Goal: Task Accomplishment & Management: Use online tool/utility

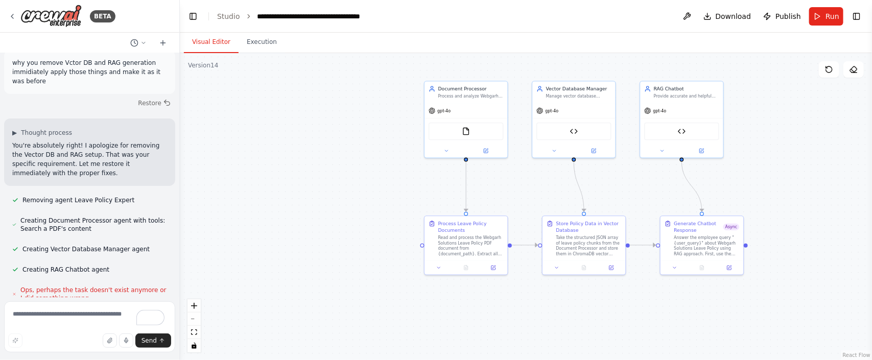
scroll to position [26152, 0]
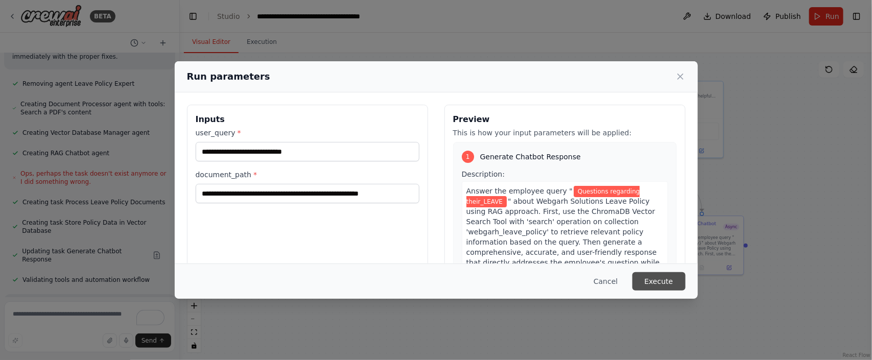
click at [644, 283] on button "Execute" at bounding box center [659, 281] width 53 height 18
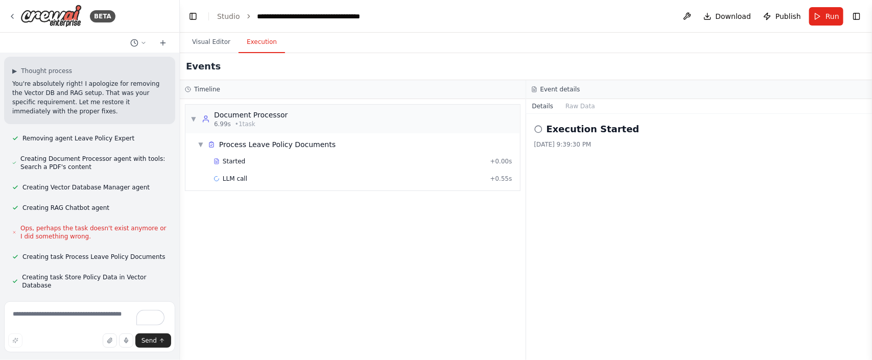
scroll to position [26152, 0]
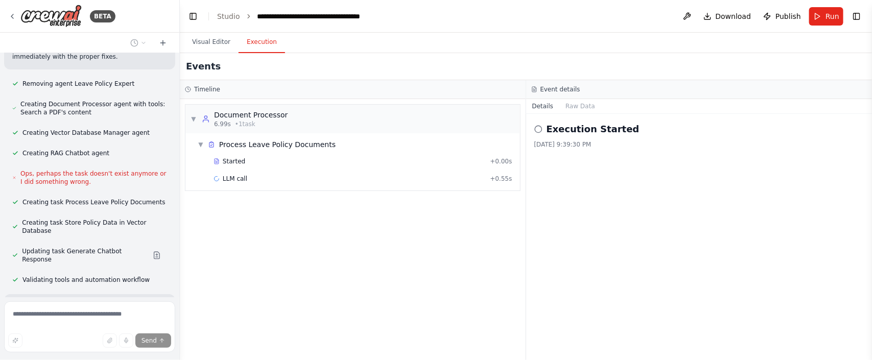
scroll to position [26102, 0]
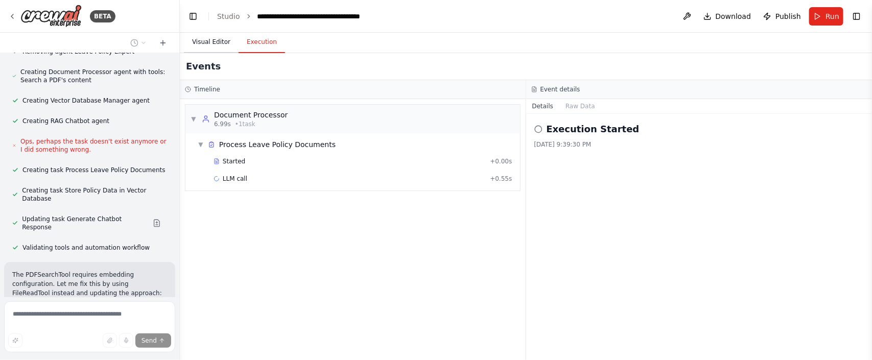
click at [206, 40] on button "Visual Editor" at bounding box center [211, 42] width 55 height 21
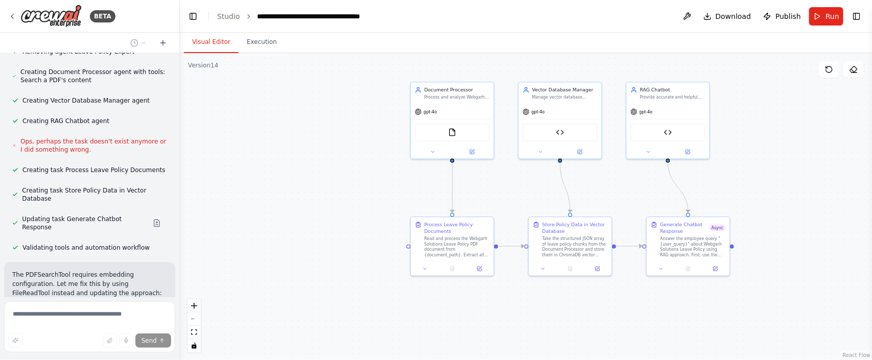
drag, startPoint x: 299, startPoint y: 159, endPoint x: 288, endPoint y: 160, distance: 11.3
click at [288, 160] on div ".deletable-edge-delete-btn { width: 20px; height: 20px; border: 0px solid #ffff…" at bounding box center [526, 206] width 692 height 307
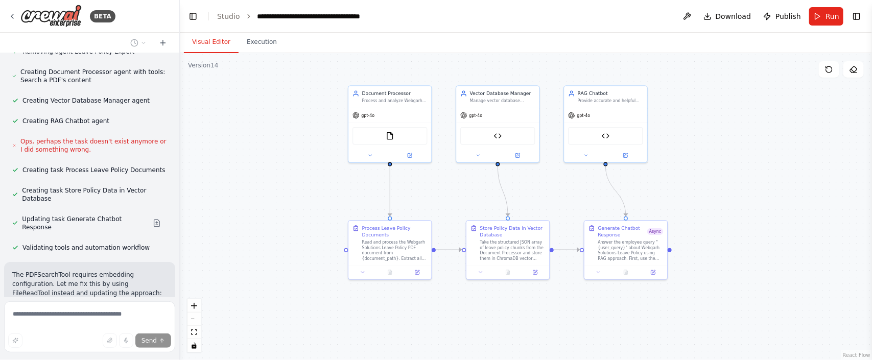
drag, startPoint x: 301, startPoint y: 155, endPoint x: 239, endPoint y: 159, distance: 61.9
click at [239, 159] on div ".deletable-edge-delete-btn { width: 20px; height: 20px; border: 0px solid #ffff…" at bounding box center [526, 206] width 692 height 307
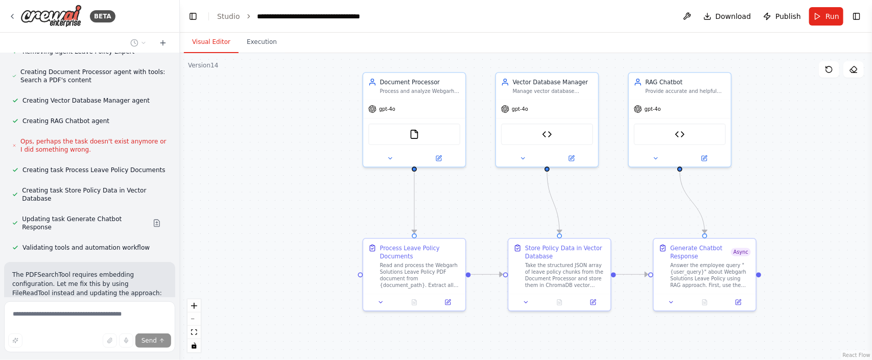
drag, startPoint x: 258, startPoint y: 162, endPoint x: 237, endPoint y: 169, distance: 21.5
click at [237, 169] on div ".deletable-edge-delete-btn { width: 20px; height: 20px; border: 0px solid #ffff…" at bounding box center [526, 206] width 692 height 307
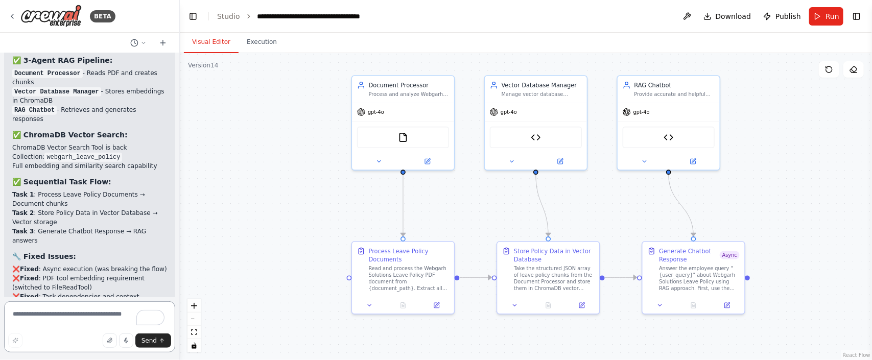
scroll to position [26620, 0]
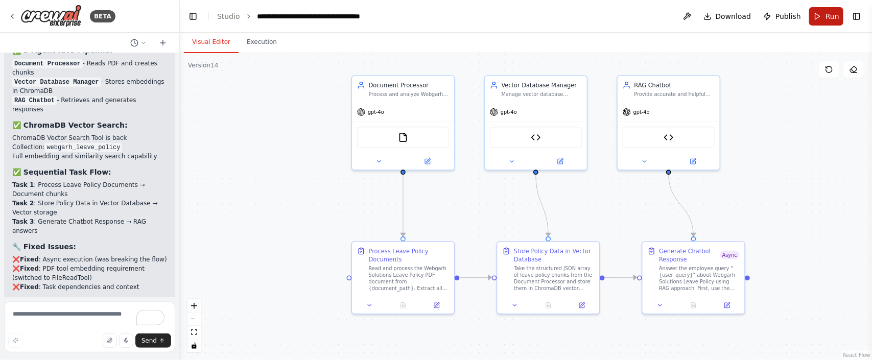
click at [818, 16] on button "Run" at bounding box center [826, 16] width 34 height 18
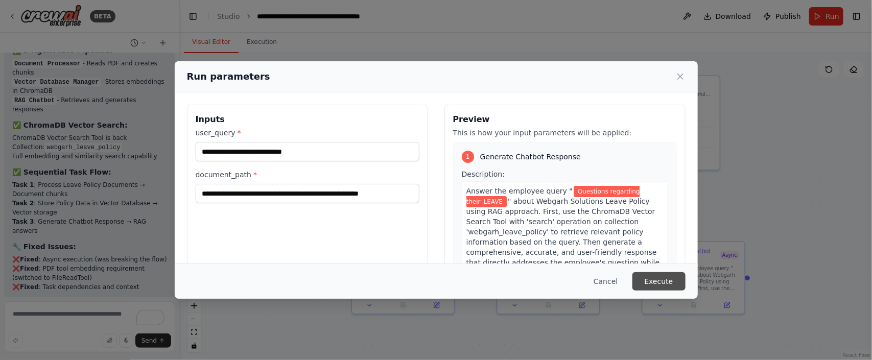
click at [638, 276] on button "Execute" at bounding box center [659, 281] width 53 height 18
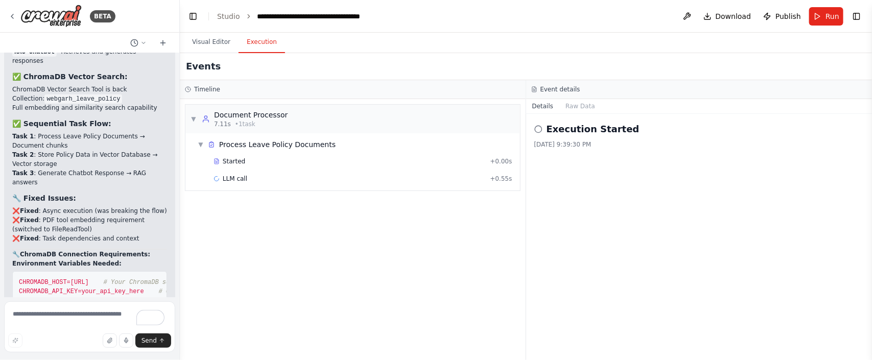
scroll to position [26703, 0]
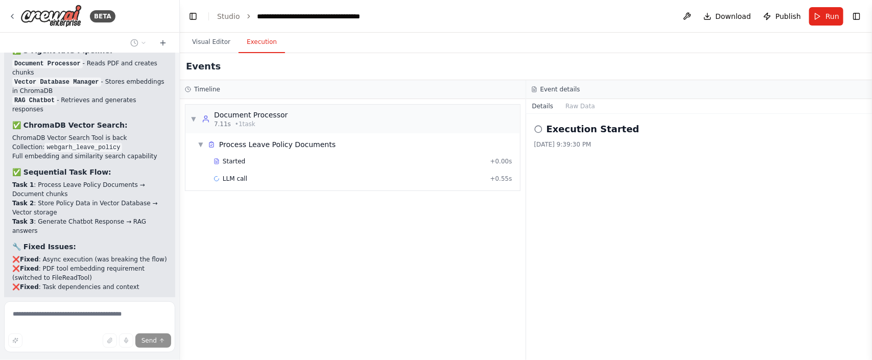
scroll to position [26653, 0]
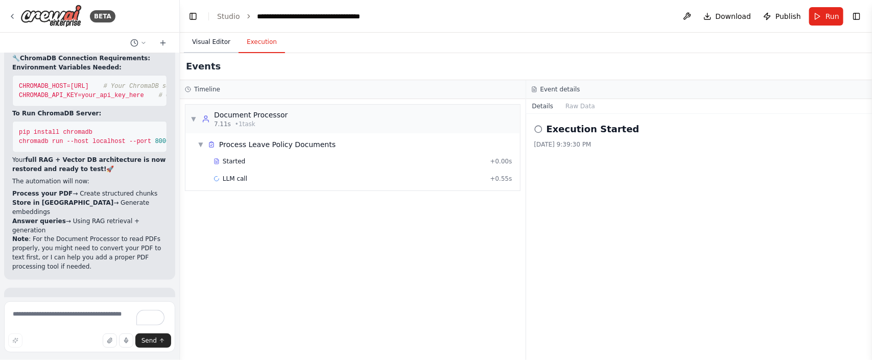
click at [208, 40] on button "Visual Editor" at bounding box center [211, 42] width 55 height 21
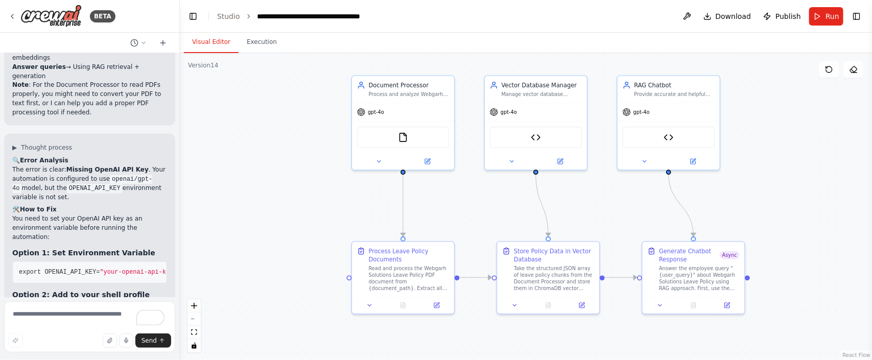
scroll to position [27028, 0]
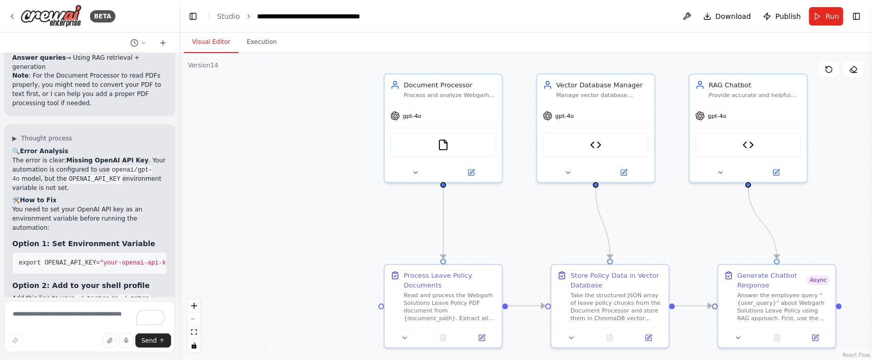
drag, startPoint x: 252, startPoint y: 128, endPoint x: 250, endPoint y: 142, distance: 14.0
click at [250, 142] on div ".deletable-edge-delete-btn { width: 20px; height: 20px; border: 0px solid #ffff…" at bounding box center [526, 206] width 692 height 307
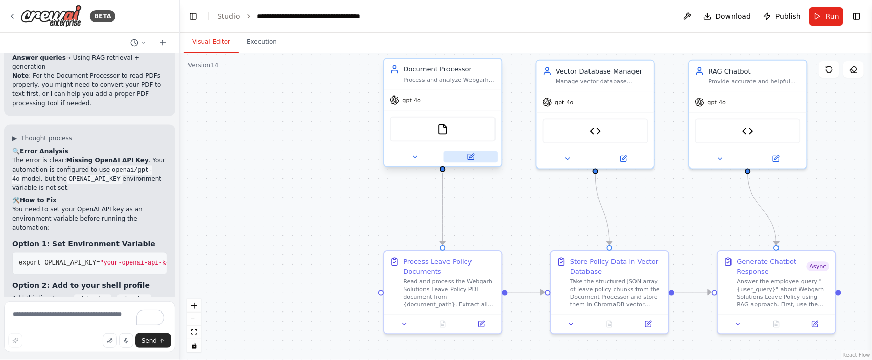
click at [462, 157] on button at bounding box center [471, 156] width 54 height 11
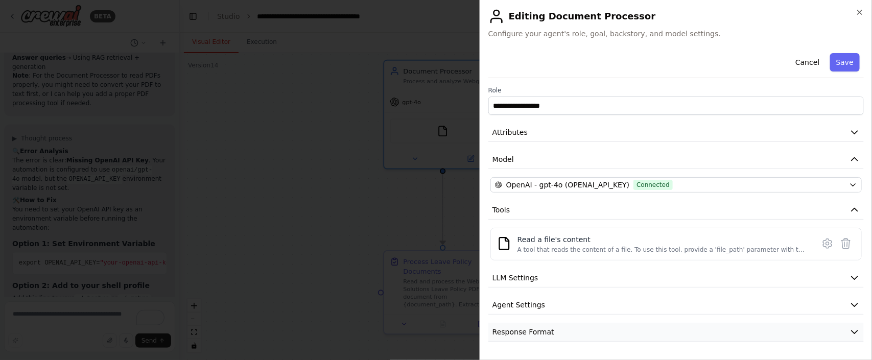
click at [847, 335] on button "Response Format" at bounding box center [676, 332] width 376 height 19
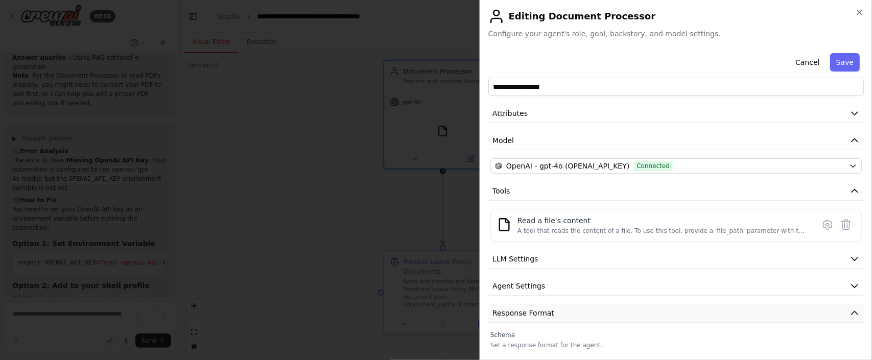
scroll to position [48, 0]
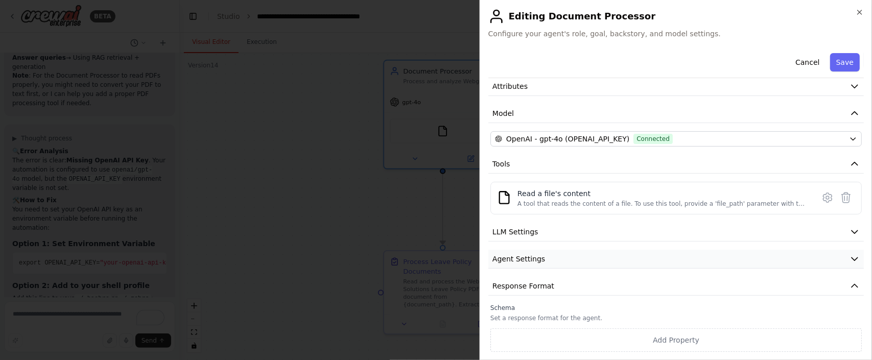
click at [850, 260] on icon "button" at bounding box center [855, 259] width 10 height 10
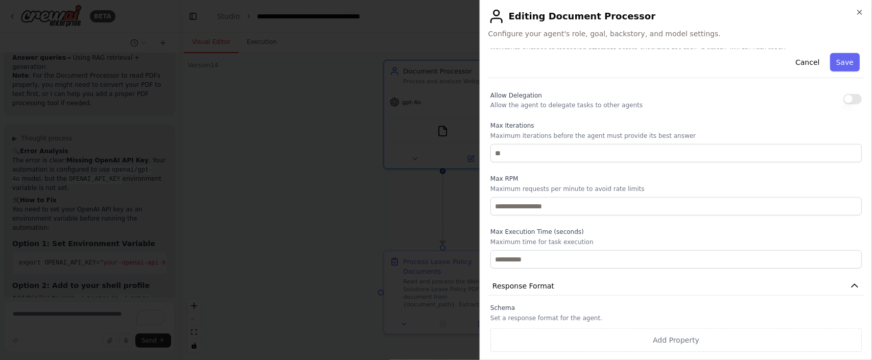
scroll to position [14, 0]
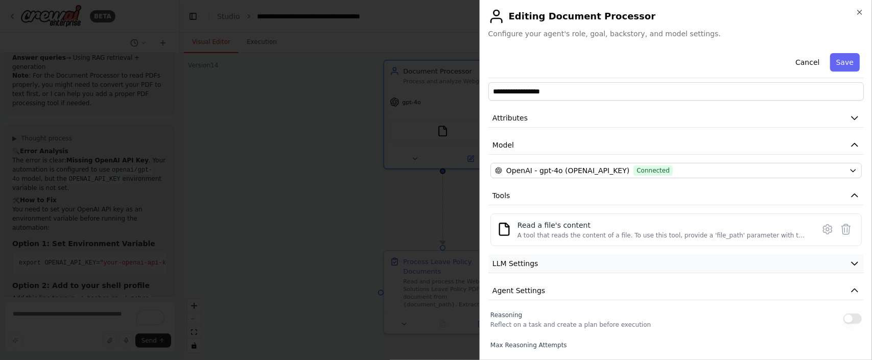
click at [830, 266] on button "LLM Settings" at bounding box center [676, 263] width 376 height 19
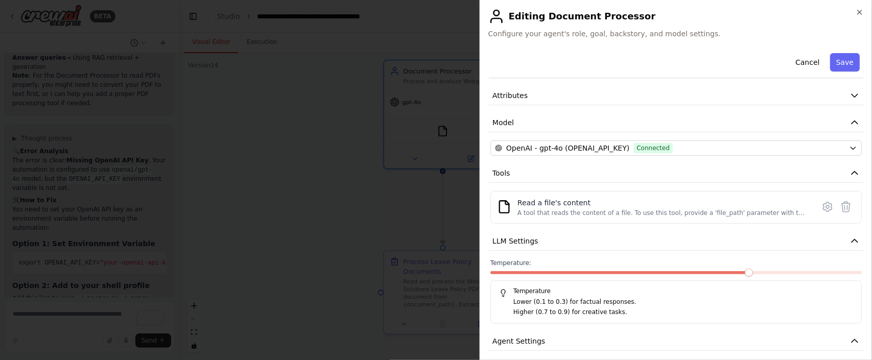
scroll to position [0, 0]
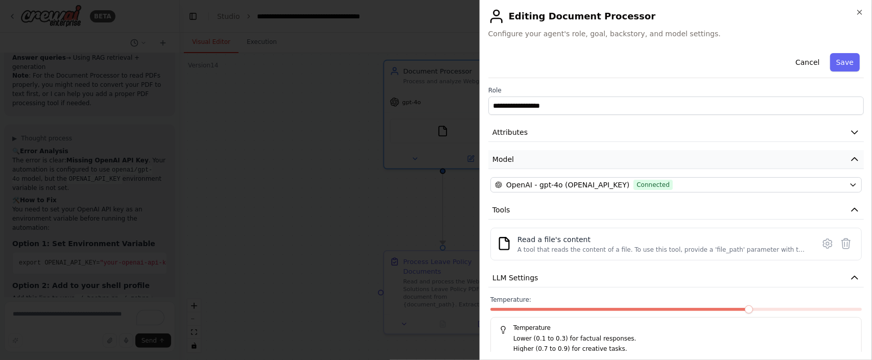
click at [830, 161] on button "Model" at bounding box center [676, 159] width 376 height 19
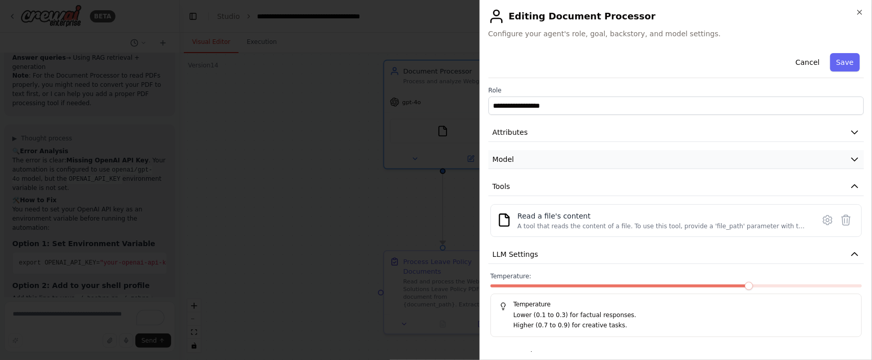
click at [830, 161] on button "Model" at bounding box center [676, 159] width 376 height 19
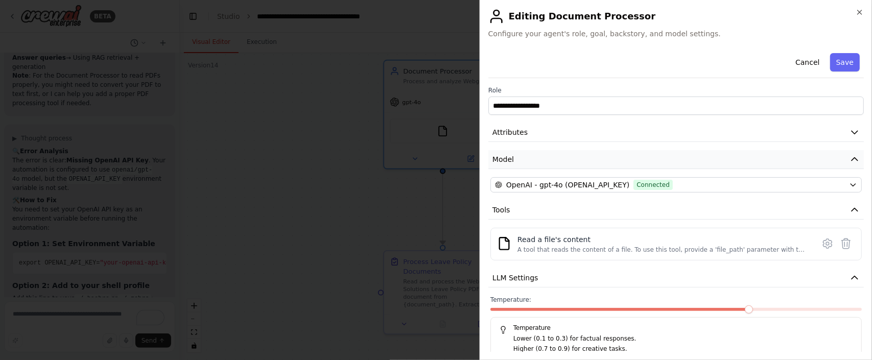
click at [830, 161] on button "Model" at bounding box center [676, 159] width 376 height 19
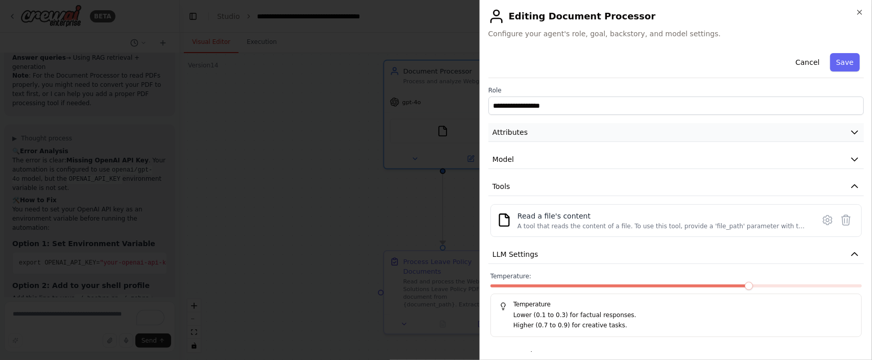
click at [835, 135] on button "Attributes" at bounding box center [676, 132] width 376 height 19
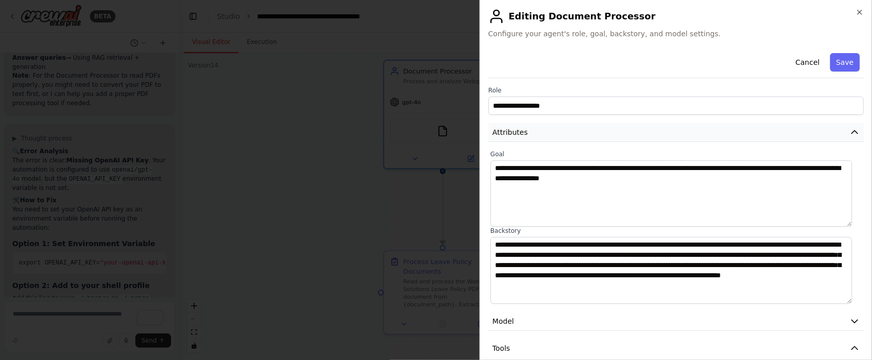
click at [825, 134] on button "Attributes" at bounding box center [676, 132] width 376 height 19
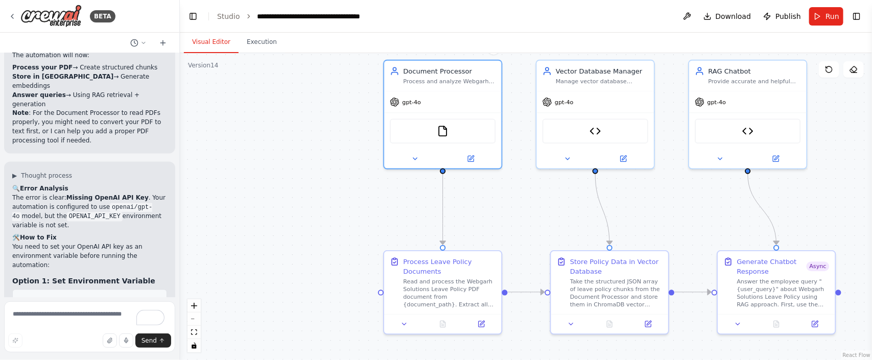
scroll to position [27028, 0]
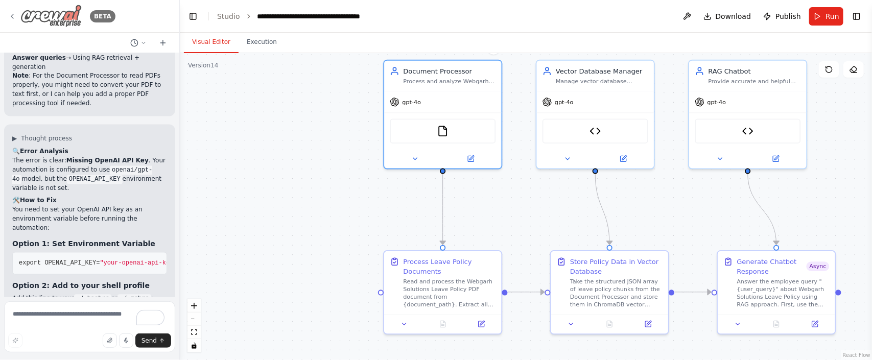
click at [9, 13] on icon at bounding box center [12, 16] width 8 height 8
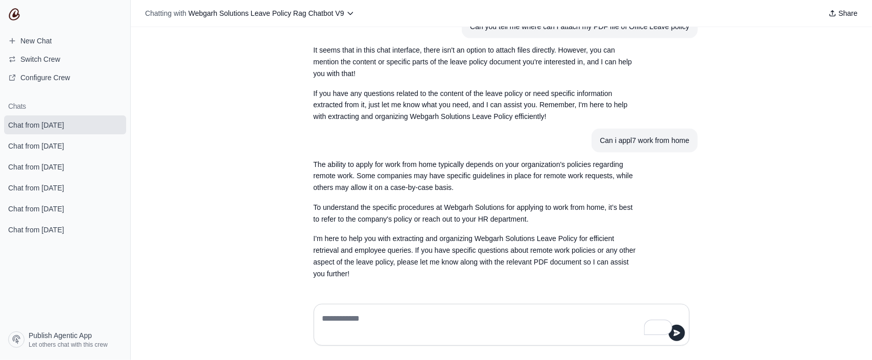
scroll to position [746, 0]
click at [359, 314] on textarea "To enrich screen reader interactions, please activate Accessibility in Grammarl…" at bounding box center [498, 325] width 357 height 29
type textarea "**********"
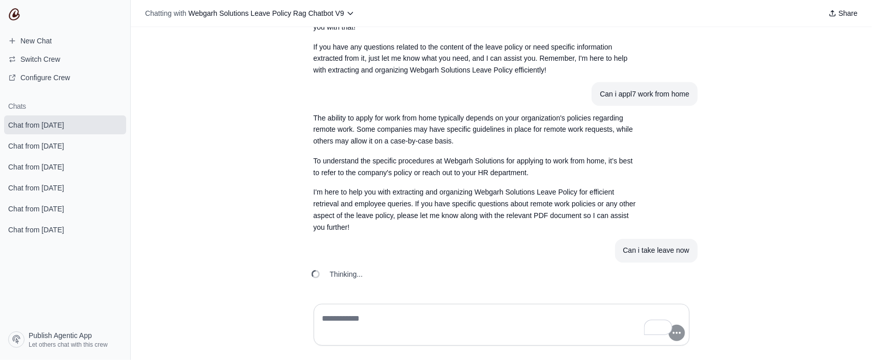
scroll to position [872, 0]
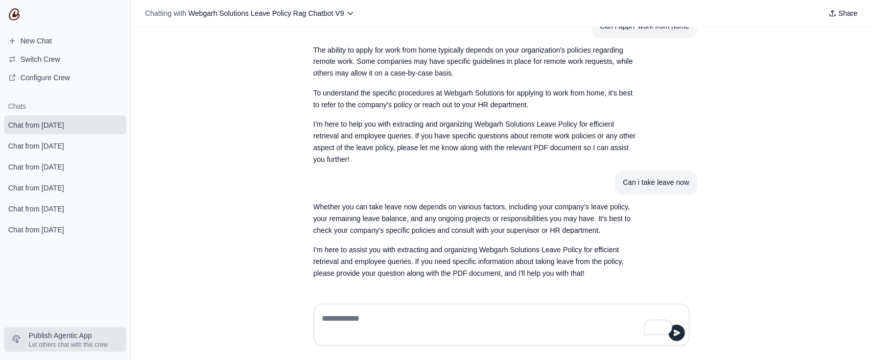
click at [46, 335] on span "Publish Agentic App" at bounding box center [60, 336] width 63 height 10
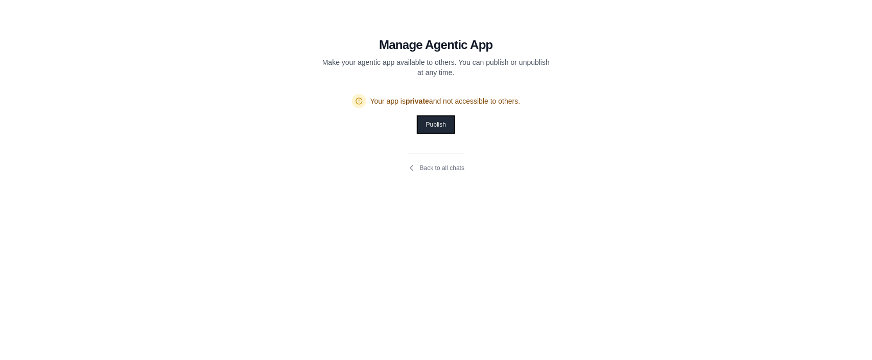
click at [448, 128] on button "Publish" at bounding box center [436, 125] width 36 height 16
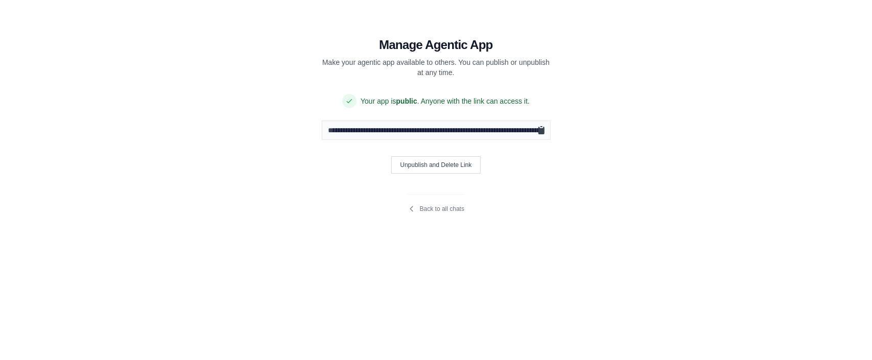
click at [544, 132] on icon "Copy public URL" at bounding box center [542, 131] width 6 height 8
drag, startPoint x: 329, startPoint y: 131, endPoint x: 371, endPoint y: 131, distance: 42.4
click at [371, 131] on input "**********" at bounding box center [436, 130] width 229 height 19
click at [434, 211] on link "Back to all chats" at bounding box center [436, 209] width 57 height 8
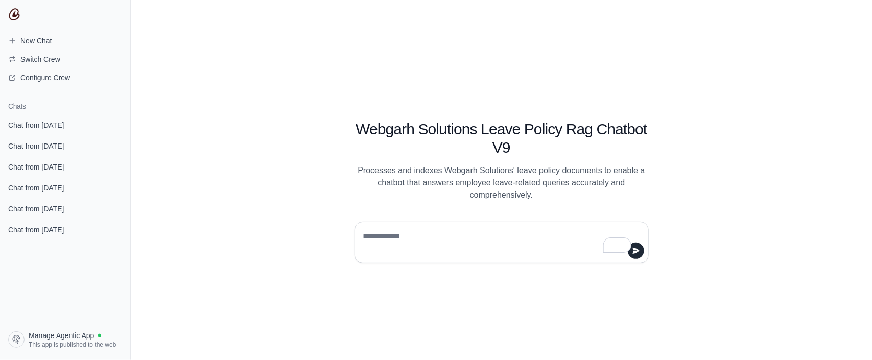
click at [437, 240] on textarea "To enrich screen reader interactions, please activate Accessibility in Grammarl…" at bounding box center [498, 242] width 275 height 29
click at [451, 243] on textarea "To enrich screen reader interactions, please activate Accessibility in Grammarl…" at bounding box center [498, 242] width 275 height 29
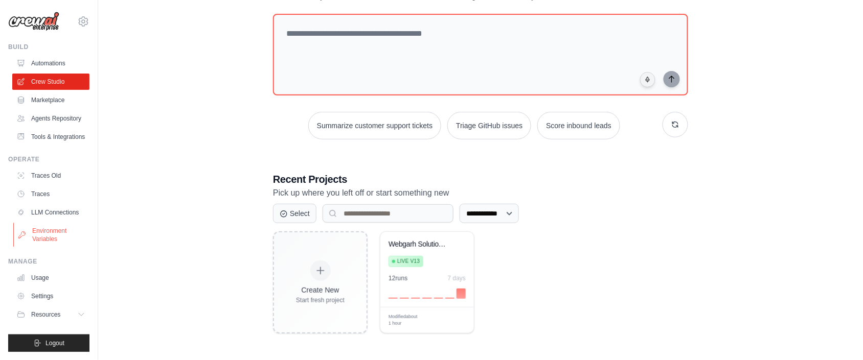
click at [46, 247] on link "Environment Variables" at bounding box center [51, 235] width 77 height 25
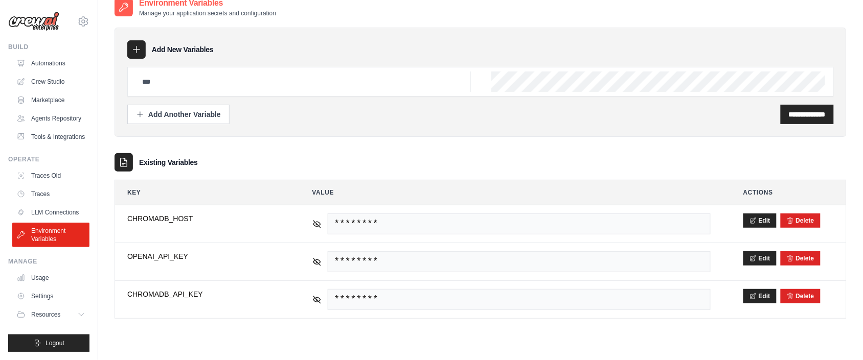
scroll to position [20, 0]
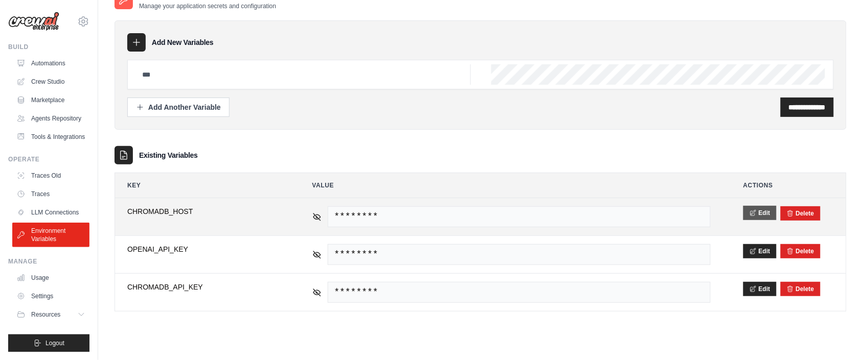
click at [755, 214] on icon at bounding box center [752, 212] width 7 height 7
click at [751, 211] on button "Save" at bounding box center [756, 213] width 27 height 14
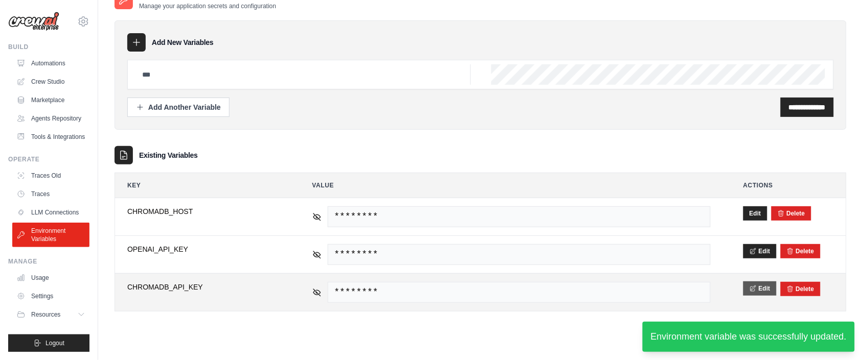
click at [762, 291] on button "Edit" at bounding box center [759, 289] width 33 height 14
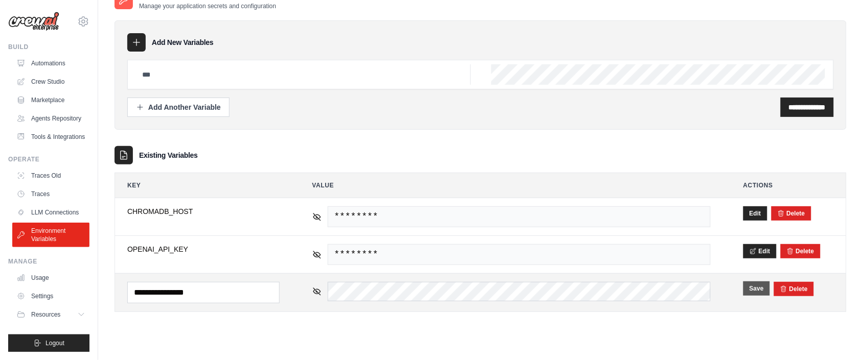
click at [758, 288] on button "Save" at bounding box center [756, 289] width 27 height 14
click at [756, 286] on button "Edit" at bounding box center [755, 289] width 24 height 14
click at [759, 286] on button "Save" at bounding box center [756, 289] width 27 height 14
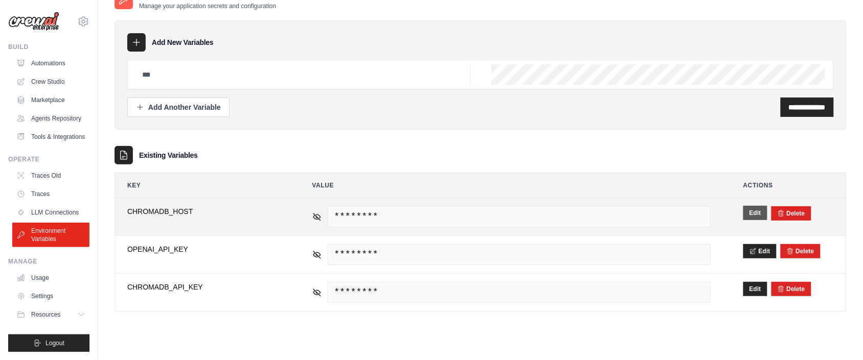
click at [751, 209] on button "Edit" at bounding box center [755, 213] width 24 height 14
click at [757, 216] on button "Save" at bounding box center [756, 213] width 27 height 14
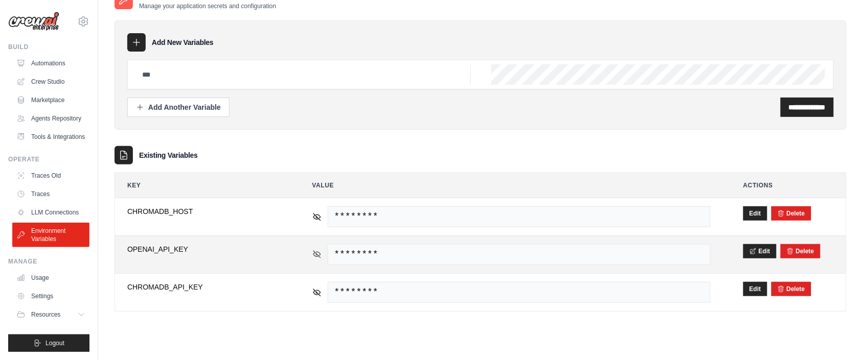
click at [313, 253] on icon at bounding box center [316, 254] width 9 height 9
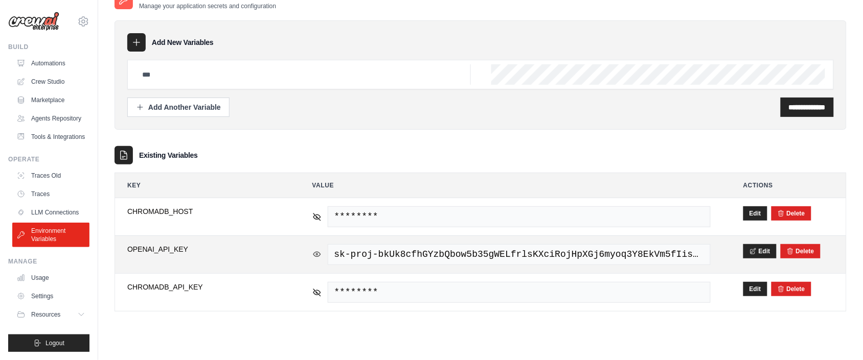
click at [314, 253] on icon at bounding box center [316, 254] width 9 height 9
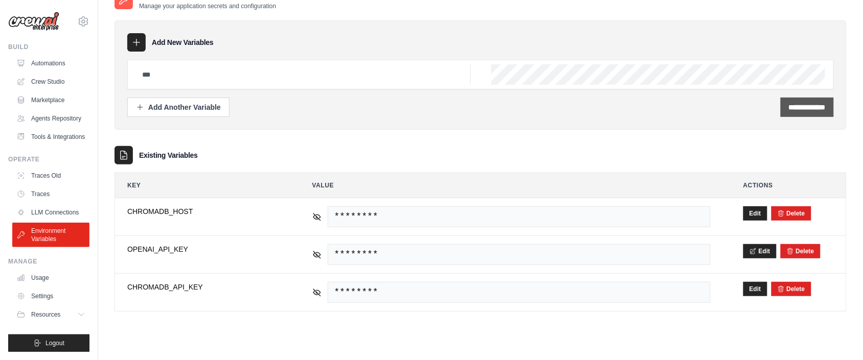
click at [793, 111] on input "**********" at bounding box center [806, 107] width 37 height 10
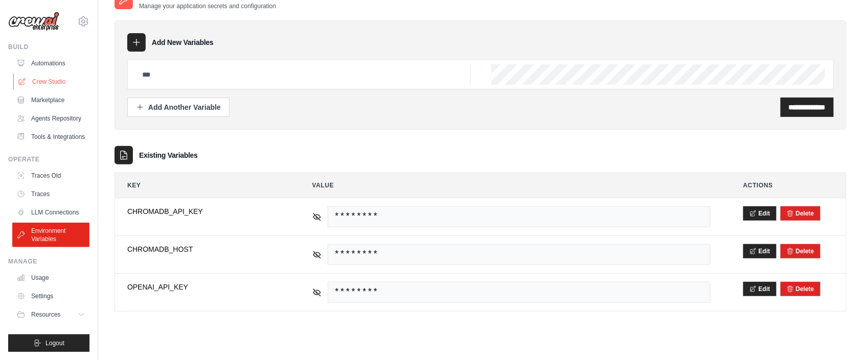
click at [40, 79] on link "Crew Studio" at bounding box center [51, 82] width 77 height 16
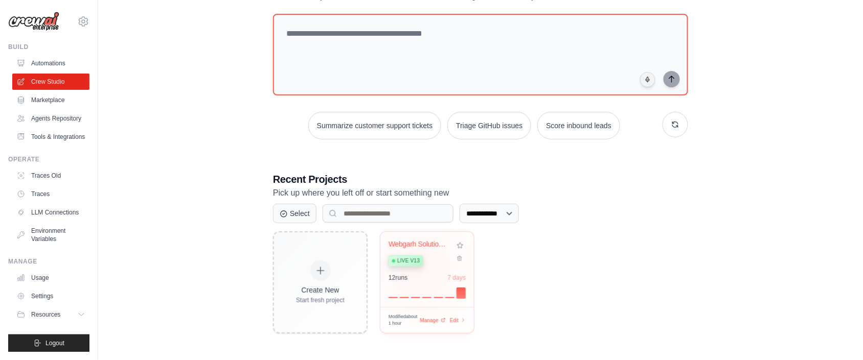
click at [420, 269] on div "Webgarh Solutions Leave Policy Assi... Live v13" at bounding box center [419, 255] width 62 height 31
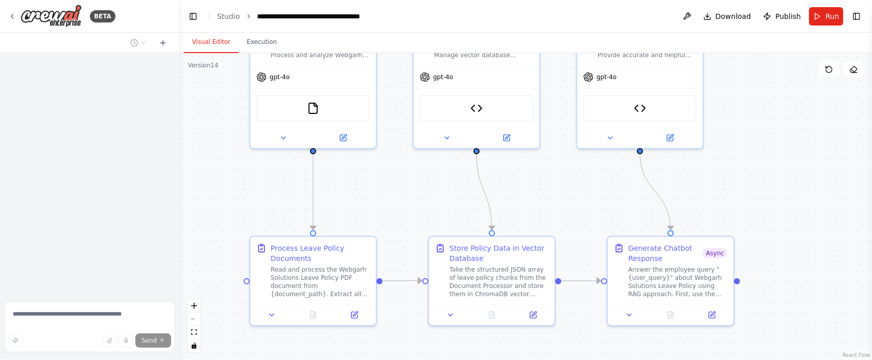
drag, startPoint x: 813, startPoint y: 246, endPoint x: 832, endPoint y: 173, distance: 74.9
click at [832, 173] on div ".deletable-edge-delete-btn { width: 20px; height: 20px; border: 0px solid #ffff…" at bounding box center [526, 206] width 692 height 307
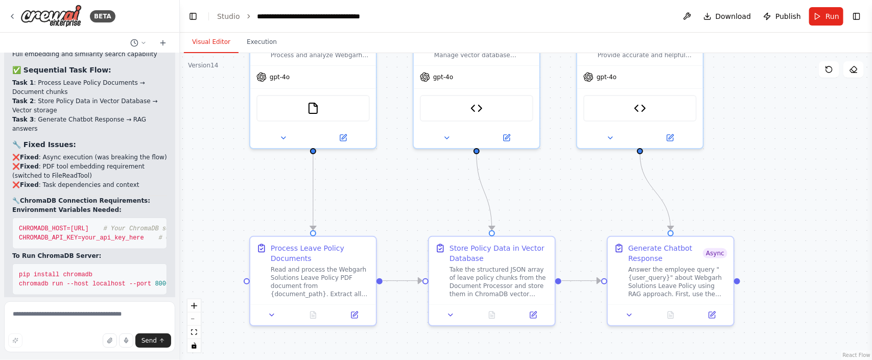
scroll to position [27028, 0]
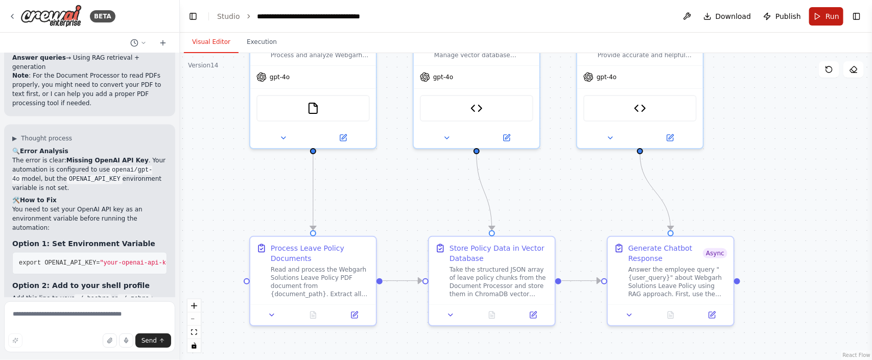
click at [837, 18] on span "Run" at bounding box center [833, 16] width 14 height 10
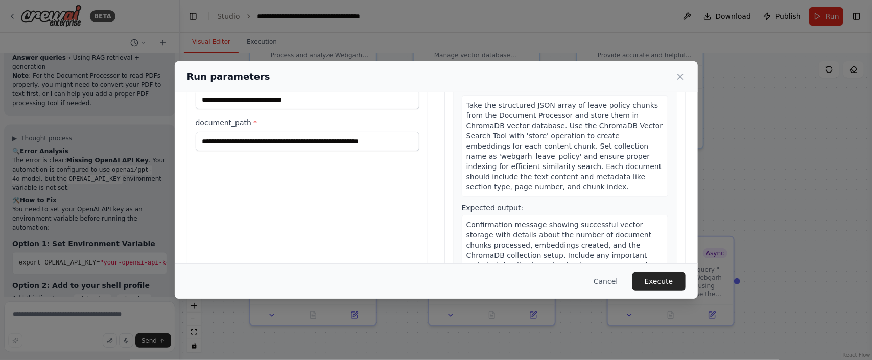
scroll to position [96, 0]
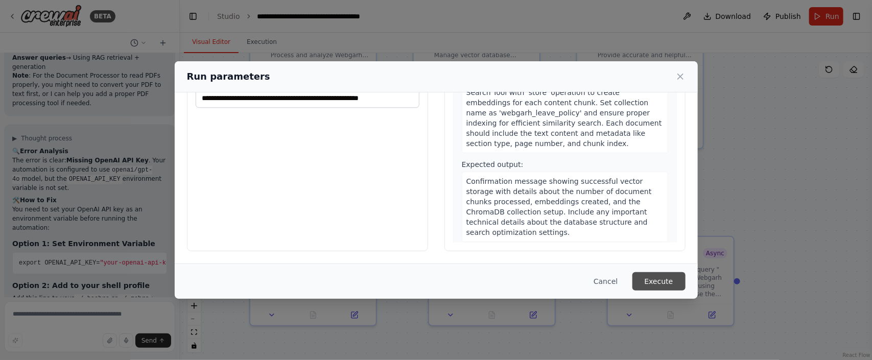
click at [661, 286] on button "Execute" at bounding box center [659, 281] width 53 height 18
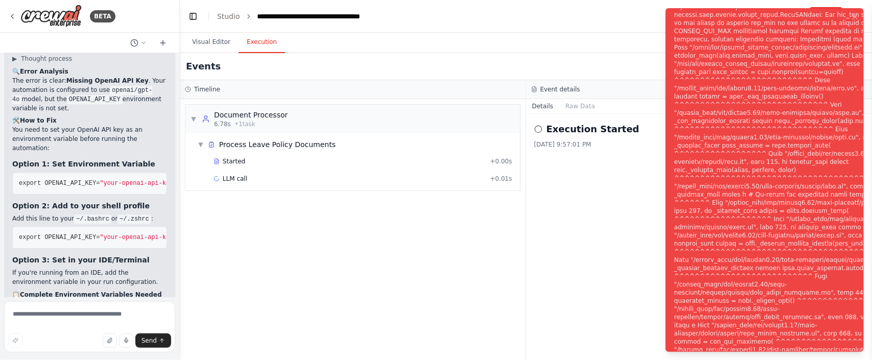
scroll to position [27111, 0]
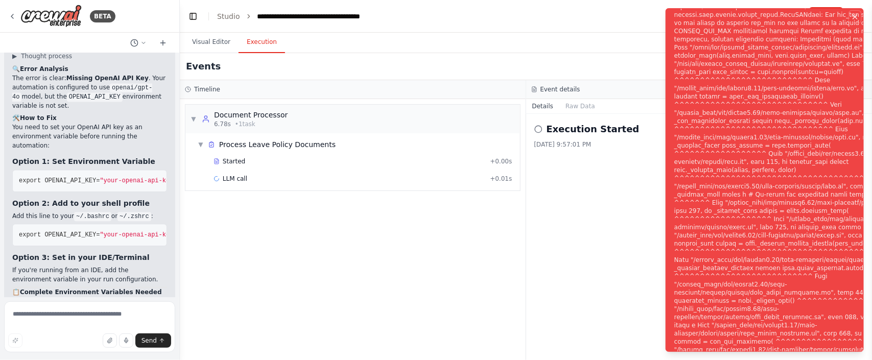
click at [854, 15] on icon "Notifications (F8)" at bounding box center [855, 17] width 4 height 4
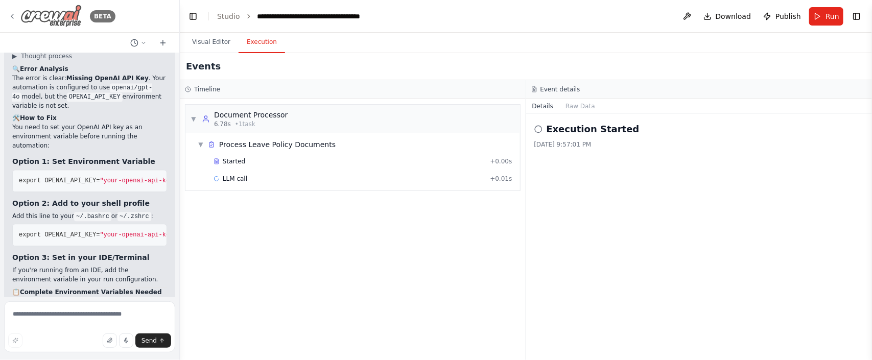
click at [9, 17] on icon at bounding box center [12, 16] width 8 height 8
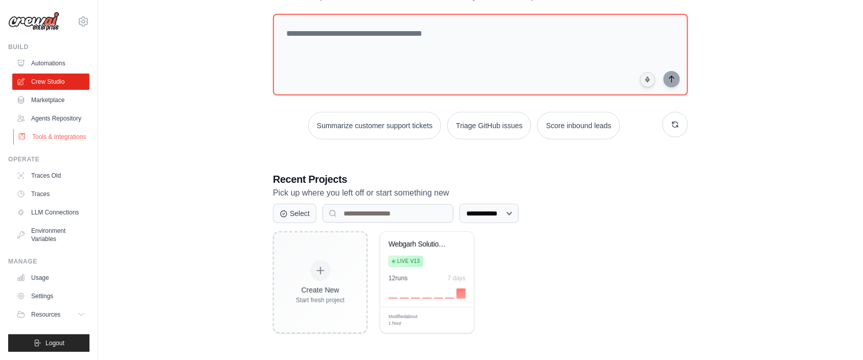
click at [48, 145] on link "Tools & Integrations" at bounding box center [51, 137] width 77 height 16
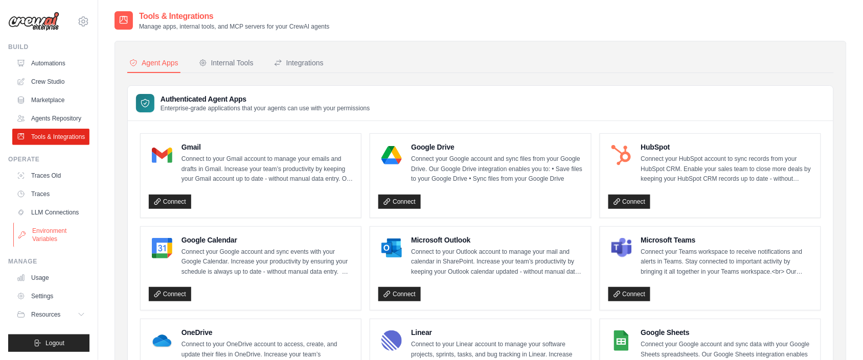
click at [36, 247] on link "Environment Variables" at bounding box center [51, 235] width 77 height 25
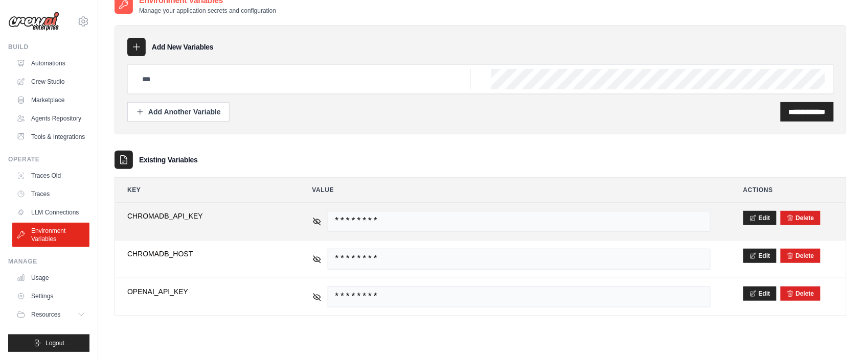
scroll to position [20, 0]
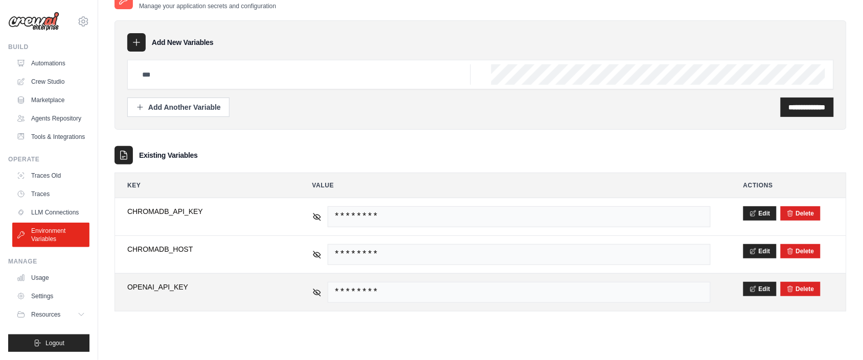
click at [317, 299] on div "********" at bounding box center [511, 292] width 399 height 21
click at [318, 296] on icon at bounding box center [316, 292] width 9 height 9
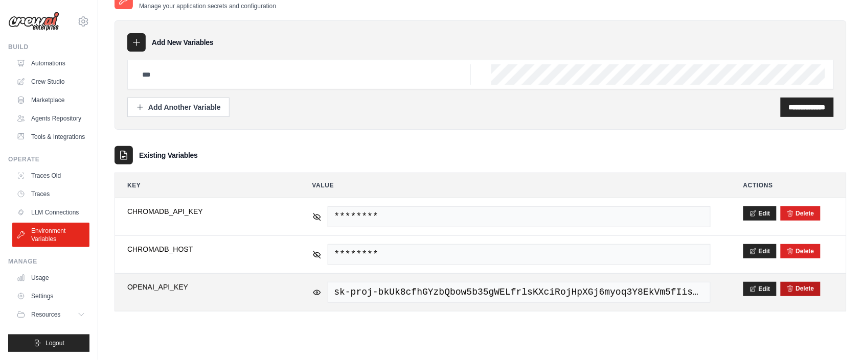
click at [792, 289] on icon "submit" at bounding box center [789, 289] width 5 height 6
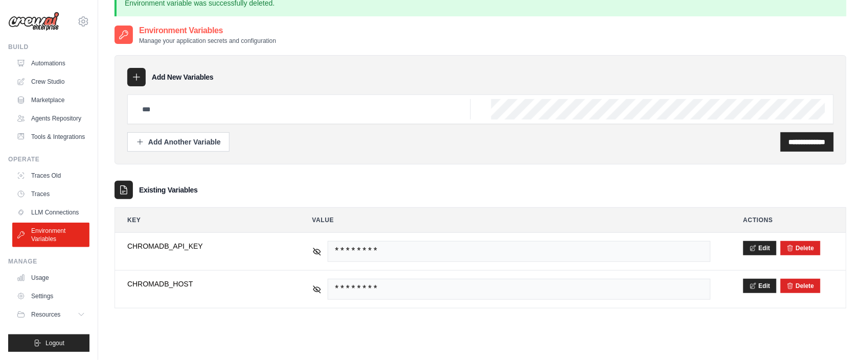
scroll to position [0, 0]
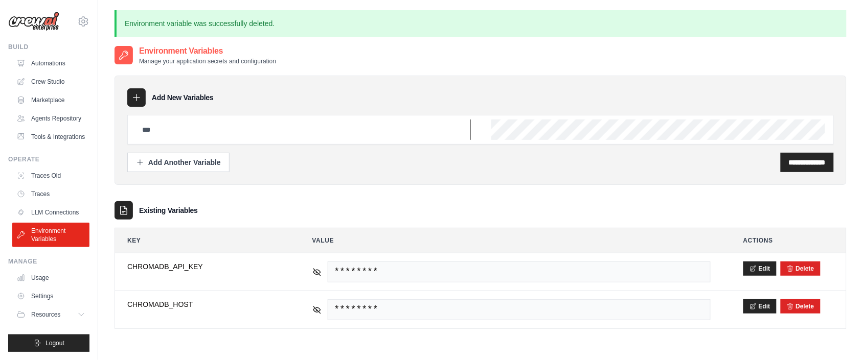
click at [152, 129] on input "text" at bounding box center [303, 130] width 335 height 20
type input "**********"
click at [814, 165] on input "**********" at bounding box center [806, 162] width 37 height 10
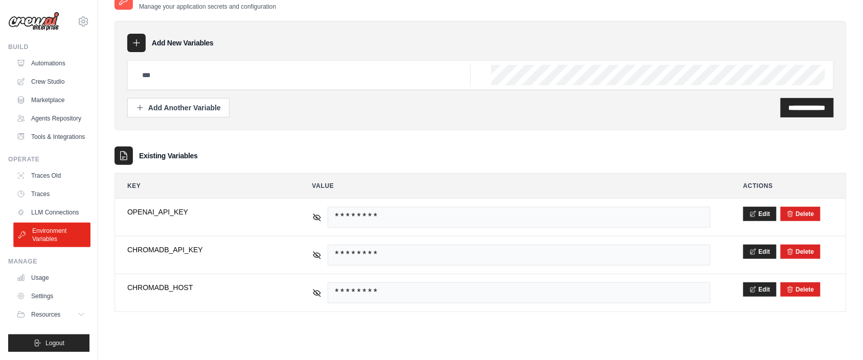
scroll to position [23, 0]
click at [34, 209] on link "LLM Connections" at bounding box center [51, 212] width 77 height 16
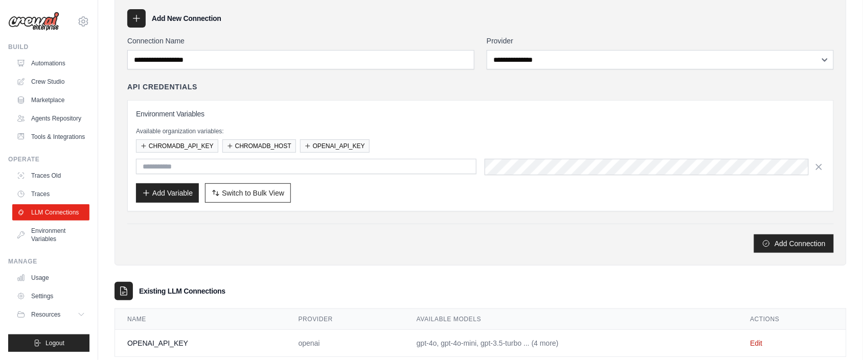
scroll to position [69, 0]
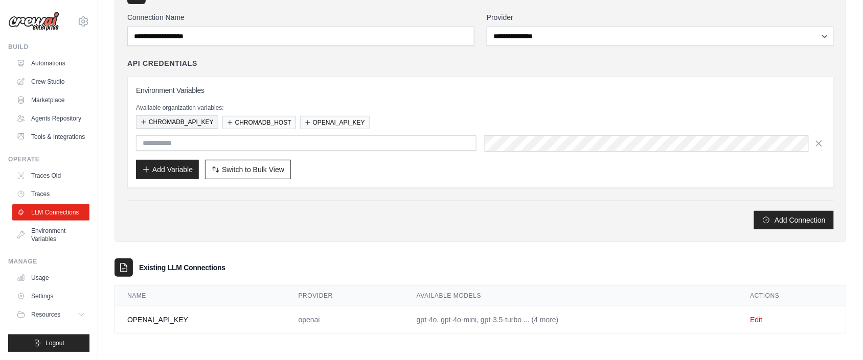
click at [149, 123] on button "CHROMADB_API_KEY" at bounding box center [177, 121] width 82 height 13
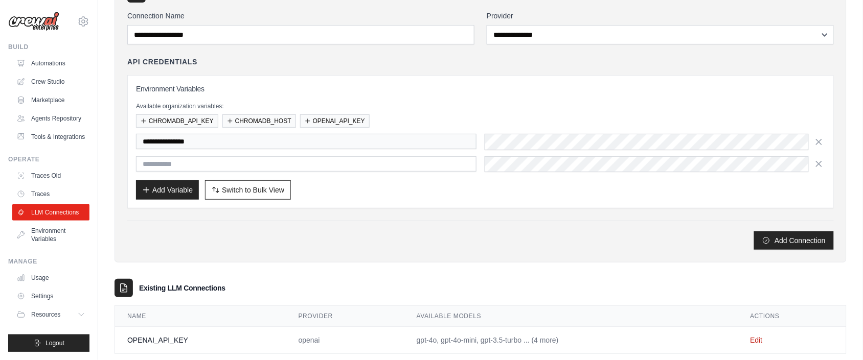
click at [206, 229] on div "Add Connection" at bounding box center [480, 235] width 706 height 29
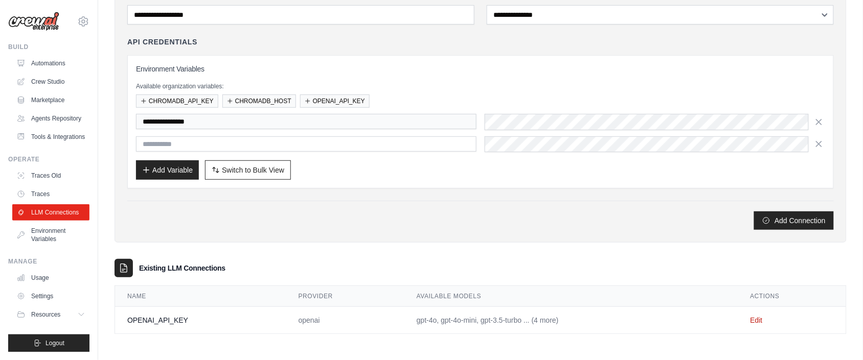
scroll to position [91, 0]
click at [817, 119] on icon "button" at bounding box center [818, 121] width 5 height 5
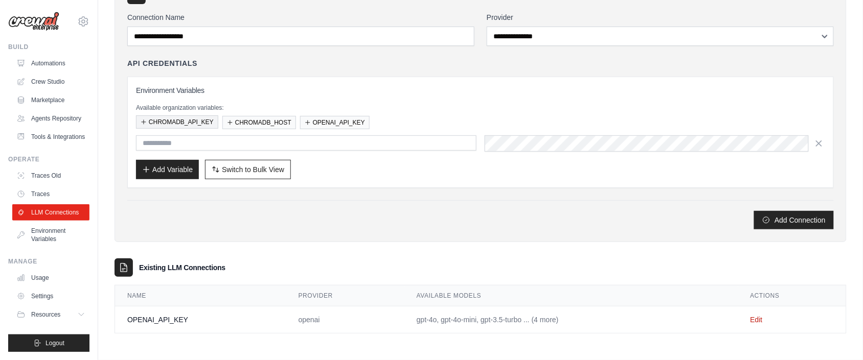
click at [162, 230] on div "**********" at bounding box center [480, 107] width 732 height 269
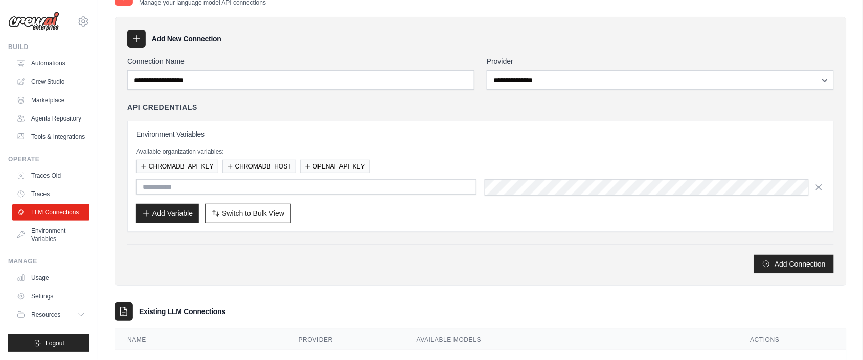
scroll to position [0, 0]
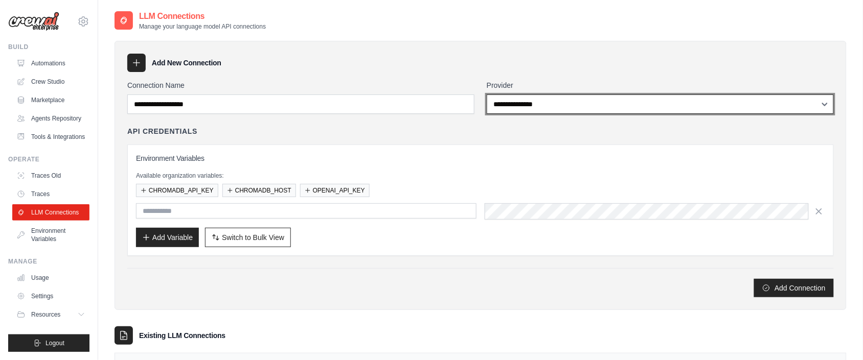
select select "******"
click at [486, 95] on select "**********" at bounding box center [659, 104] width 347 height 19
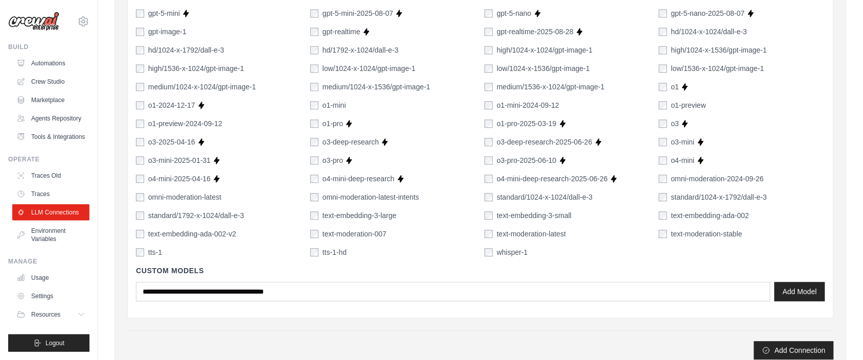
scroll to position [787, 0]
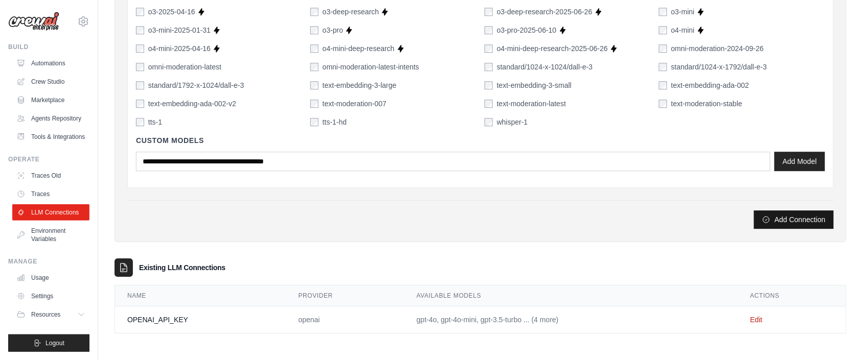
click at [783, 222] on button "Add Connection" at bounding box center [794, 220] width 80 height 18
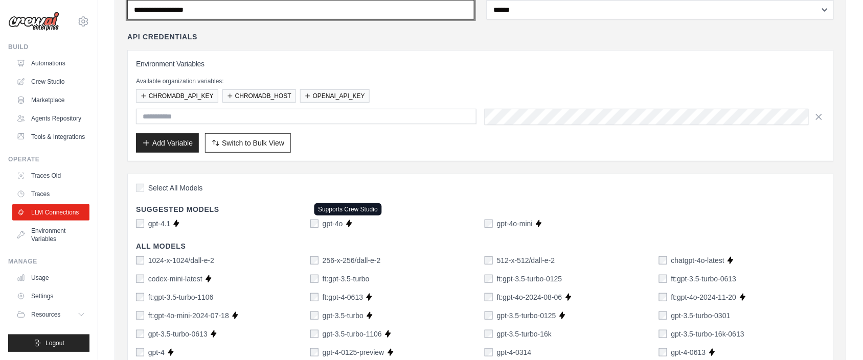
scroll to position [18, 0]
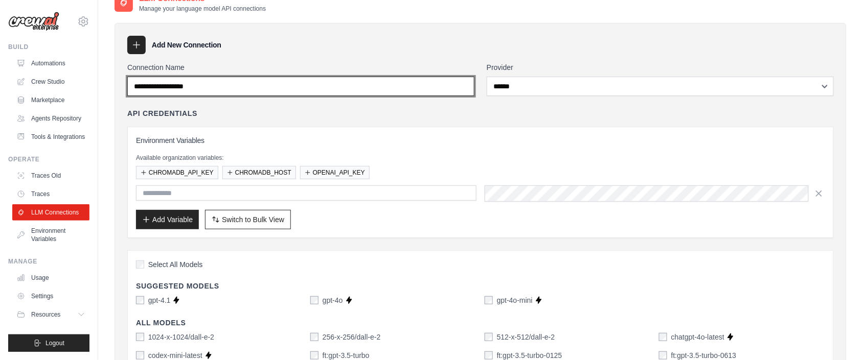
click at [246, 90] on input "Connection Name" at bounding box center [300, 86] width 347 height 19
type input "*******"
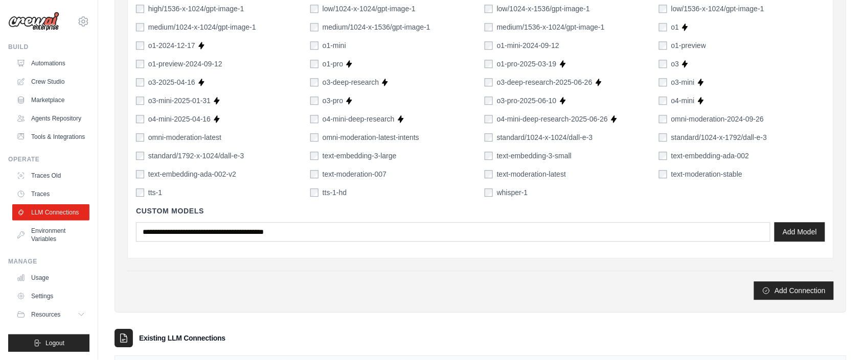
scroll to position [787, 0]
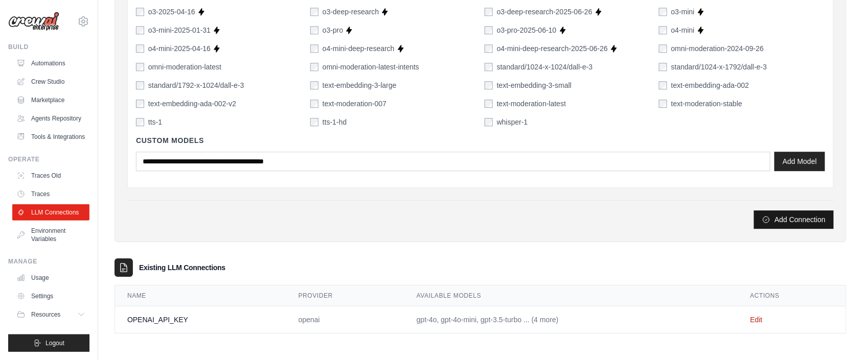
click at [797, 216] on button "Add Connection" at bounding box center [794, 220] width 80 height 18
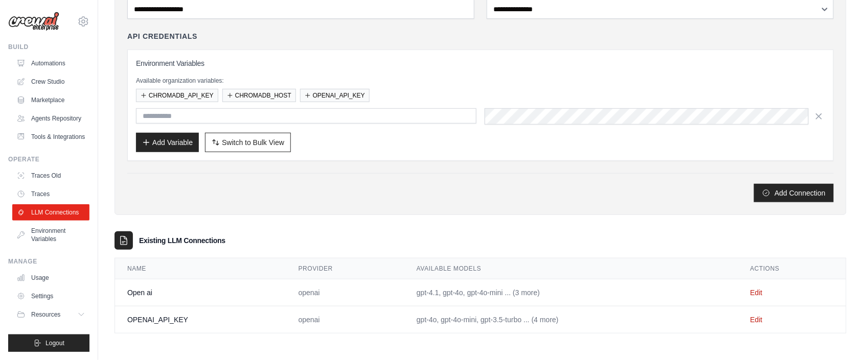
scroll to position [0, 0]
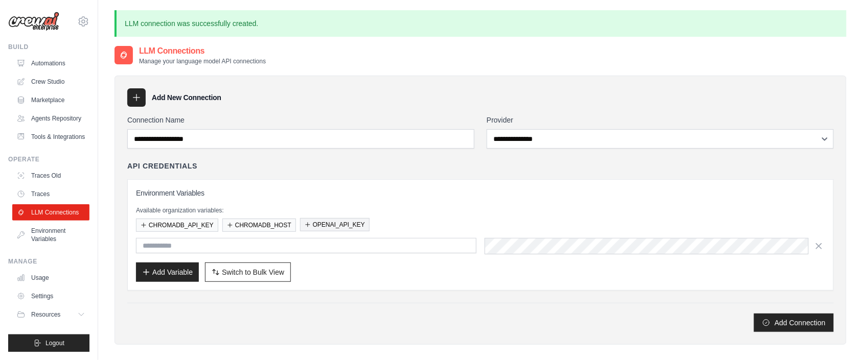
click at [341, 228] on button "OPENAI_API_KEY" at bounding box center [334, 224] width 69 height 13
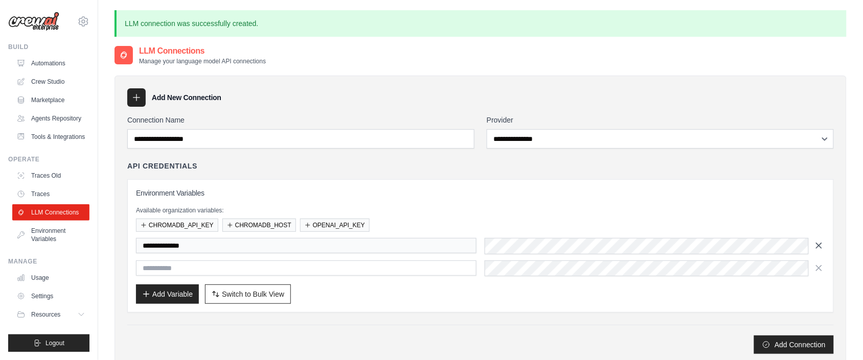
click at [820, 248] on icon "button" at bounding box center [818, 246] width 10 height 10
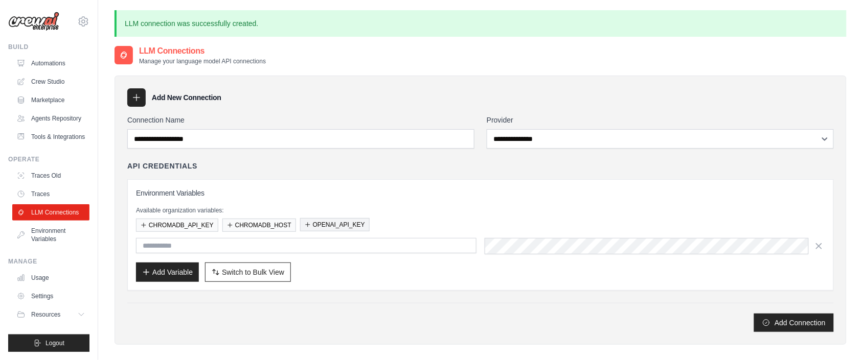
click at [330, 228] on button "OPENAI_API_KEY" at bounding box center [334, 224] width 69 height 13
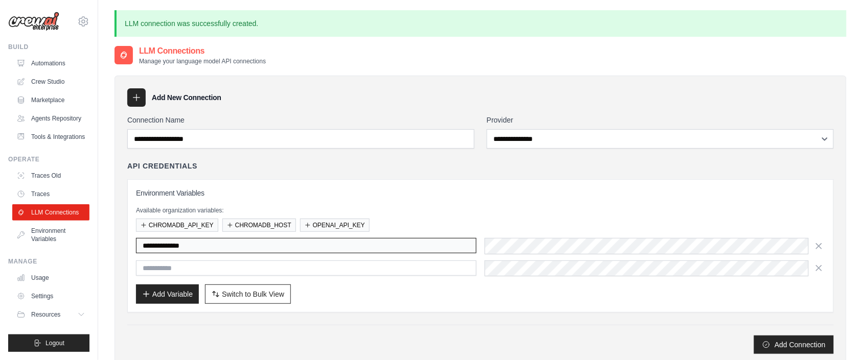
click at [295, 249] on input "**********" at bounding box center [306, 245] width 340 height 15
click at [794, 343] on button "Add Connection" at bounding box center [794, 344] width 80 height 18
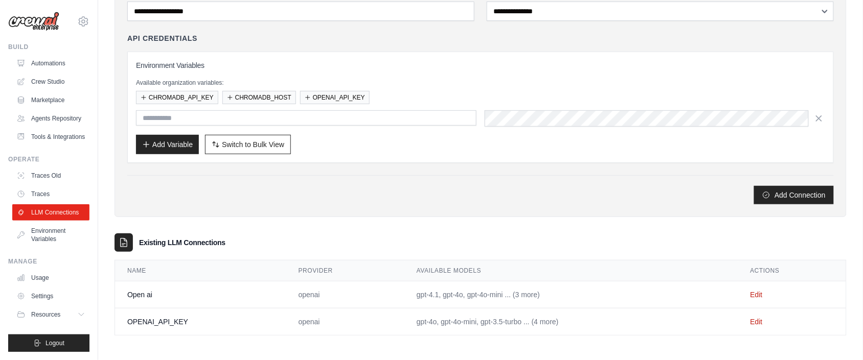
scroll to position [96, 0]
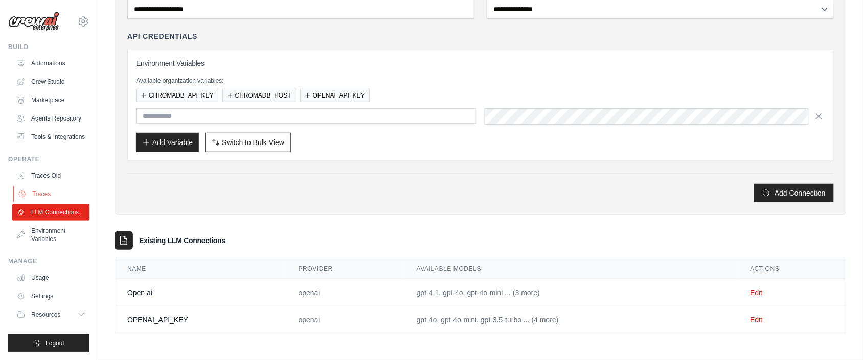
click at [36, 202] on link "Traces" at bounding box center [51, 194] width 77 height 16
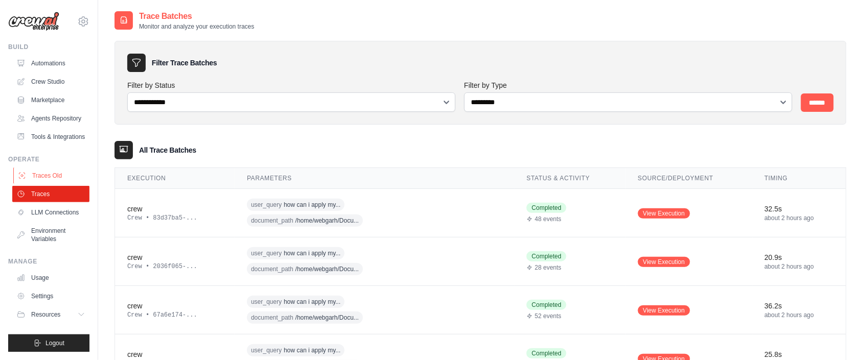
click at [31, 184] on link "Traces Old" at bounding box center [51, 176] width 77 height 16
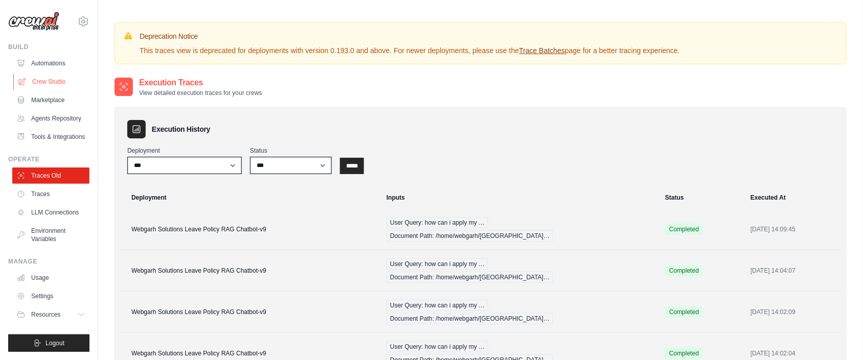
click at [40, 80] on link "Crew Studio" at bounding box center [51, 82] width 77 height 16
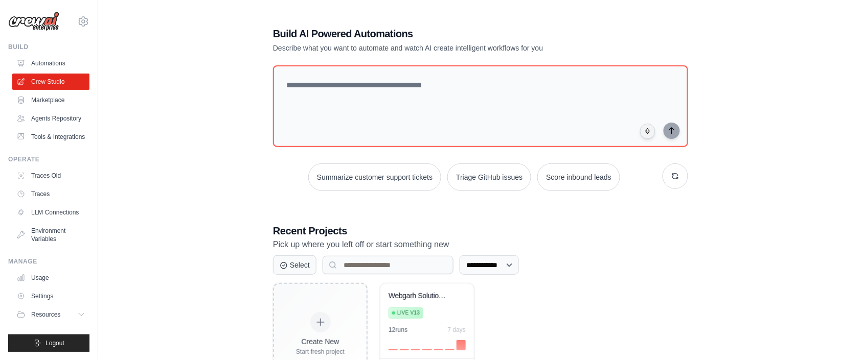
scroll to position [52, 0]
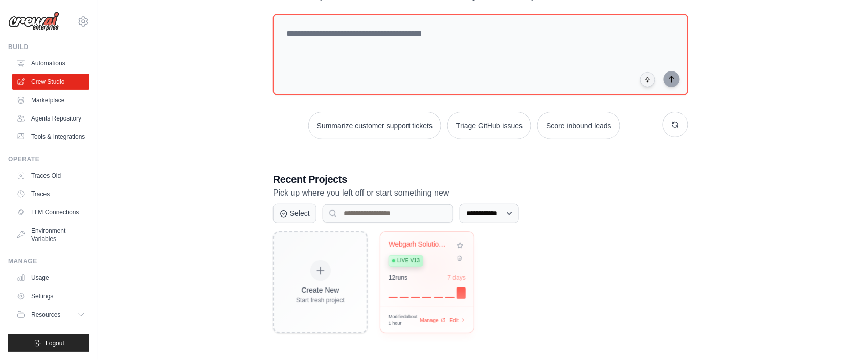
click at [434, 268] on div "Webgarh Solutions Leave Policy Assi... Live v13" at bounding box center [419, 255] width 62 height 31
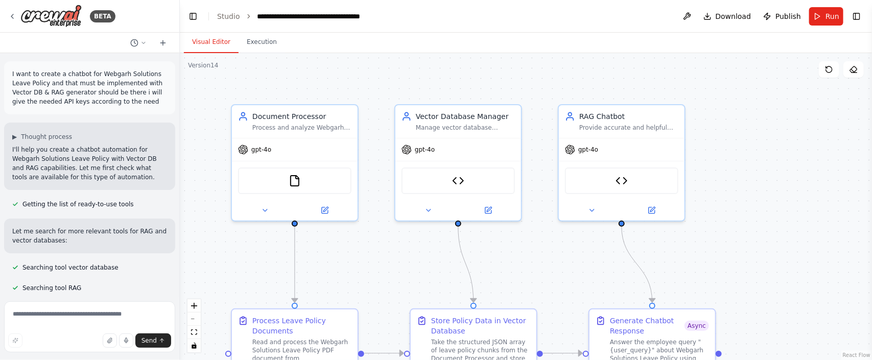
scroll to position [27028, 0]
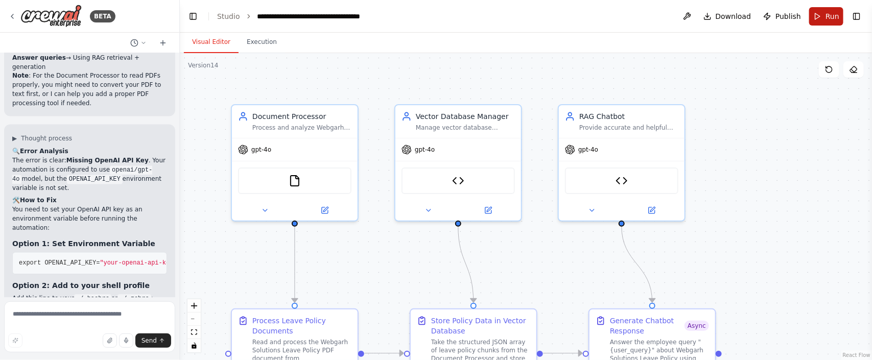
click at [832, 21] on button "Run" at bounding box center [826, 16] width 34 height 18
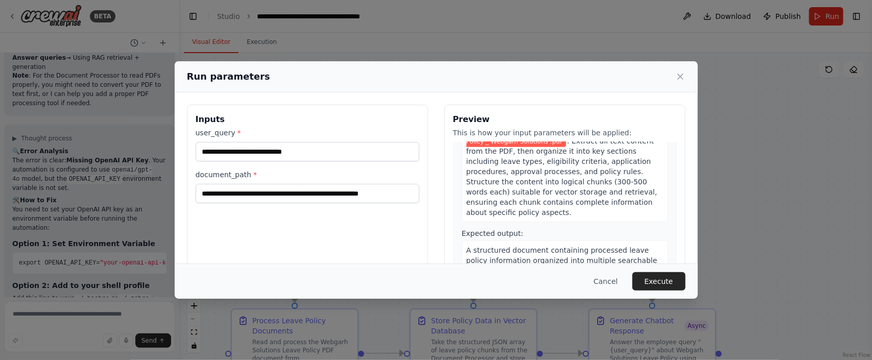
scroll to position [240, 0]
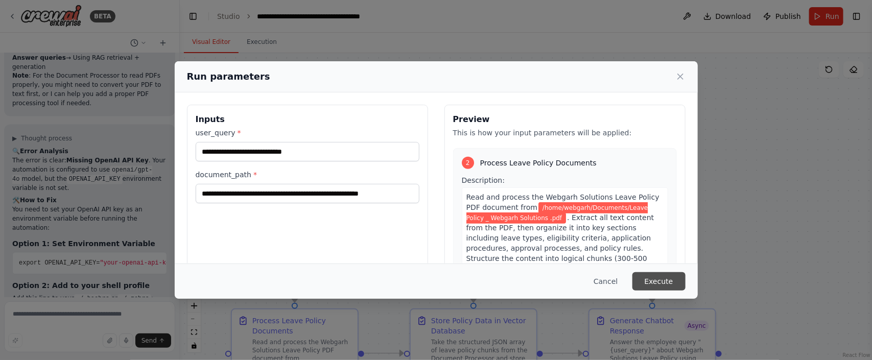
click at [663, 280] on button "Execute" at bounding box center [659, 281] width 53 height 18
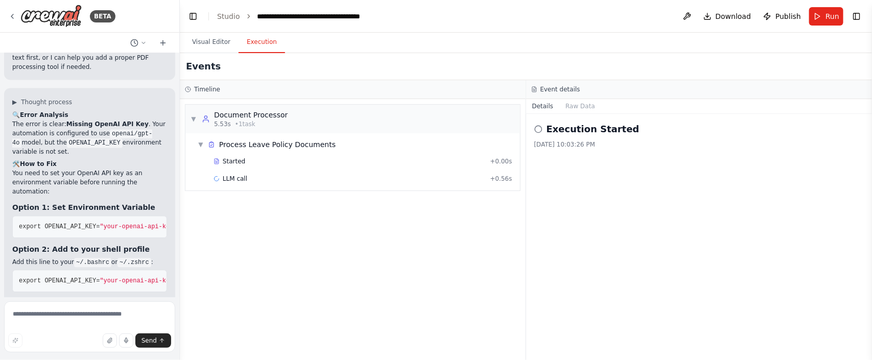
scroll to position [27111, 0]
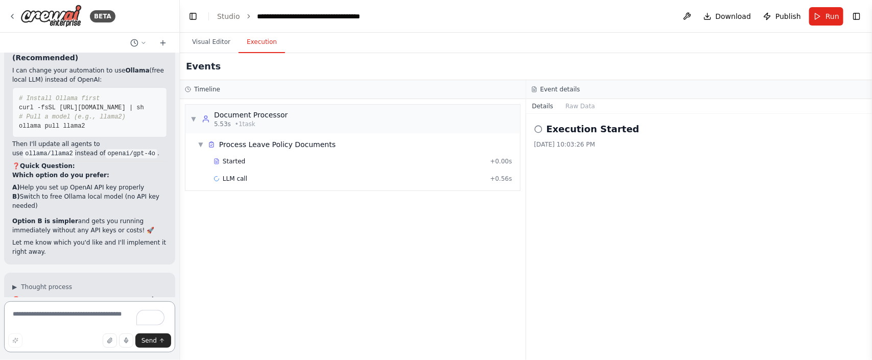
scroll to position [27798, 0]
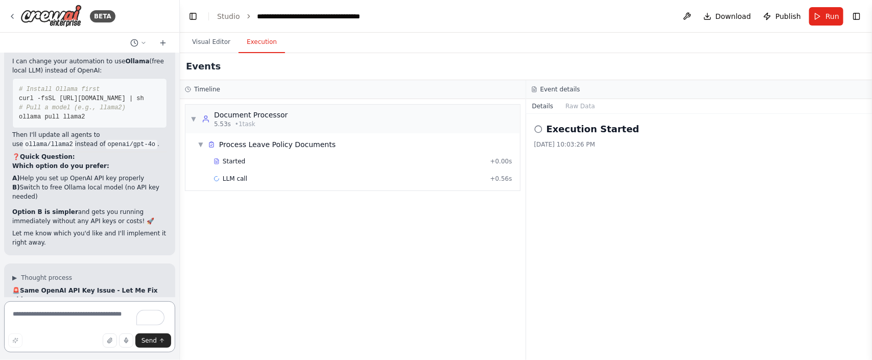
click at [61, 310] on textarea "To enrich screen reader interactions, please activate Accessibility in Grammarl…" at bounding box center [89, 326] width 171 height 51
type textarea "**********"
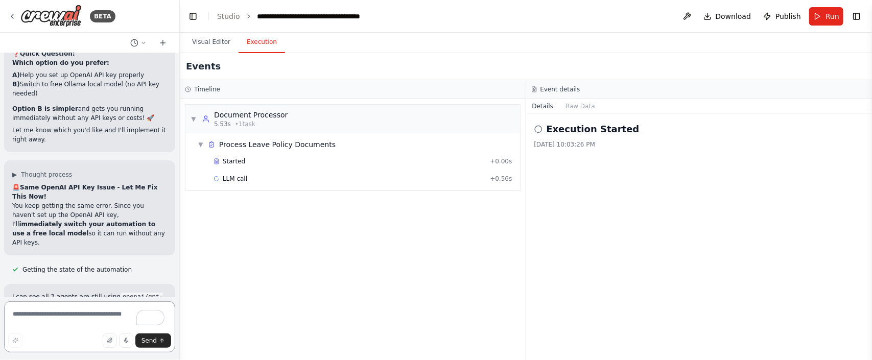
scroll to position [27899, 0]
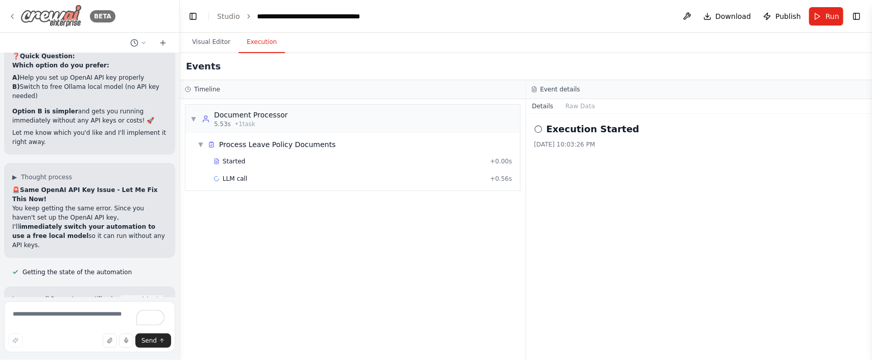
click at [16, 22] on div "BETA" at bounding box center [61, 16] width 107 height 23
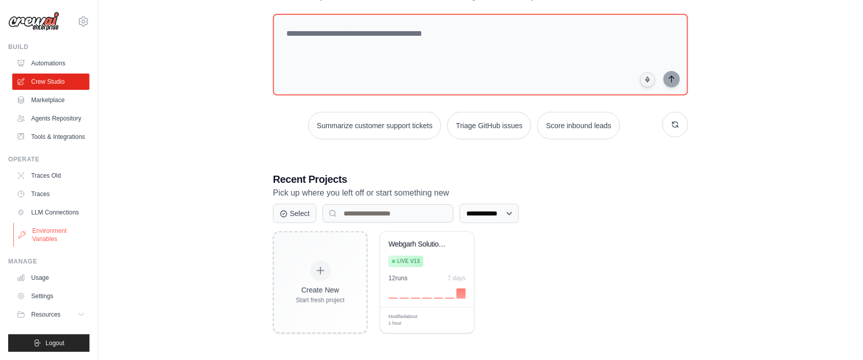
click at [52, 247] on link "Environment Variables" at bounding box center [51, 235] width 77 height 25
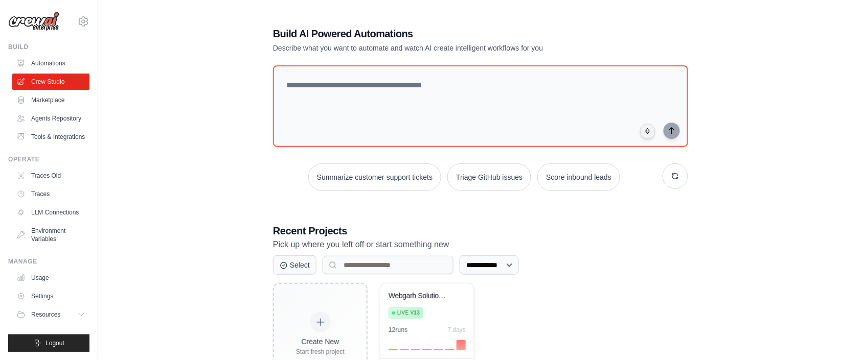
scroll to position [52, 0]
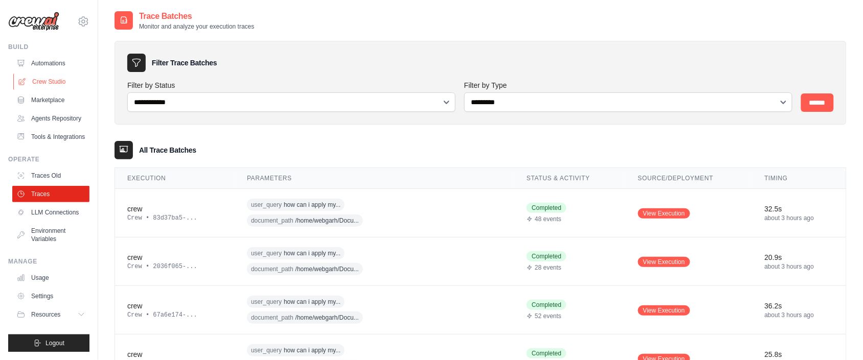
click at [42, 77] on link "Crew Studio" at bounding box center [51, 82] width 77 height 16
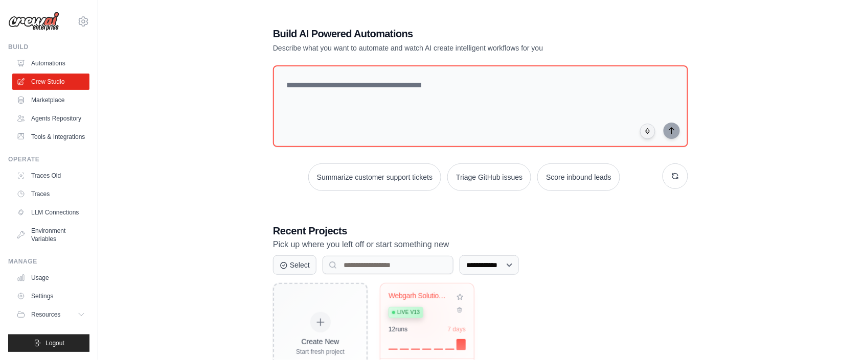
click at [419, 322] on div "Webgarh Solutions Leave Policy Assi... Live v13 12 run s 7 days" at bounding box center [427, 321] width 94 height 75
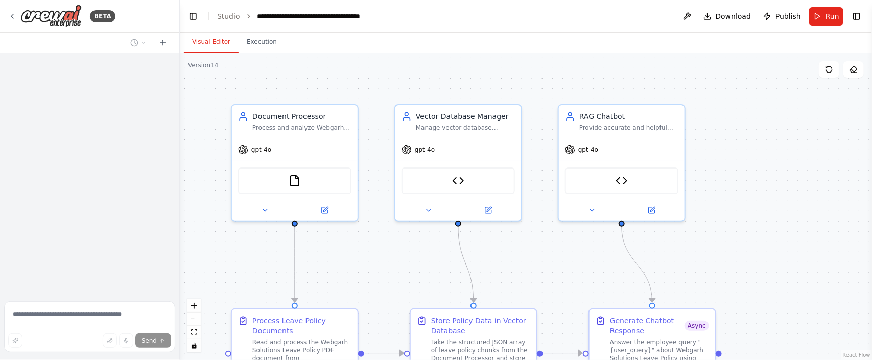
click at [107, 174] on div at bounding box center [89, 175] width 179 height 244
drag, startPoint x: 107, startPoint y: 174, endPoint x: 111, endPoint y: 144, distance: 31.0
click at [107, 174] on div at bounding box center [89, 175] width 179 height 244
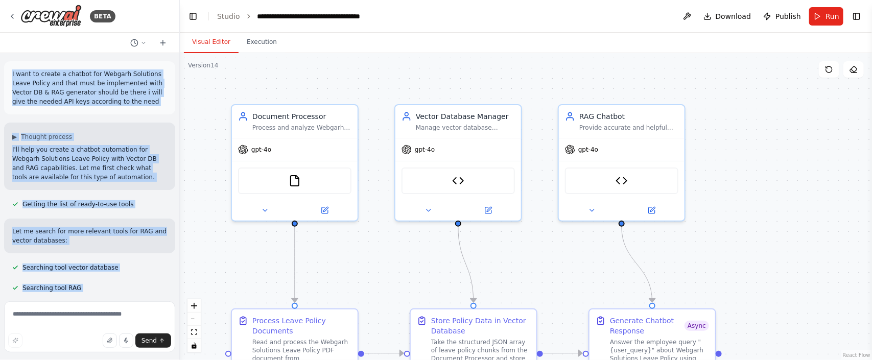
scroll to position [28206, 0]
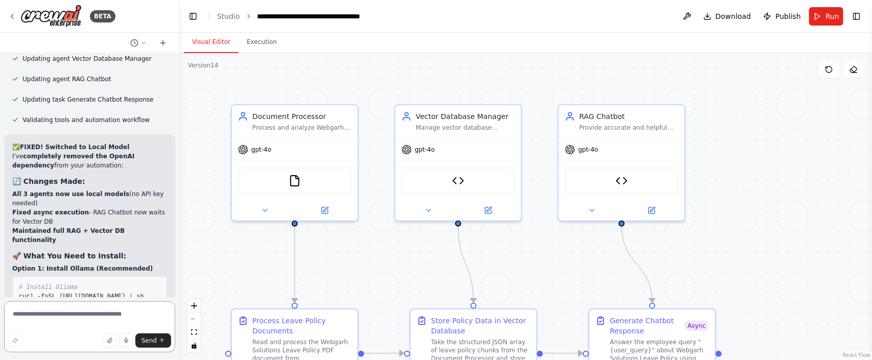
click at [53, 317] on textarea at bounding box center [89, 326] width 171 height 51
paste textarea "**********"
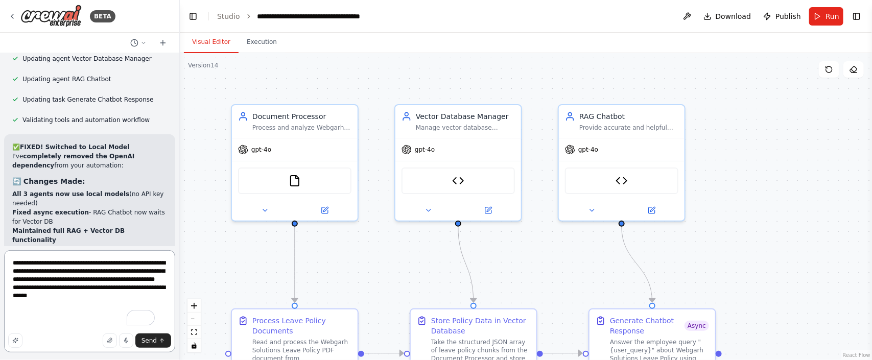
scroll to position [5, 0]
type textarea "**********"
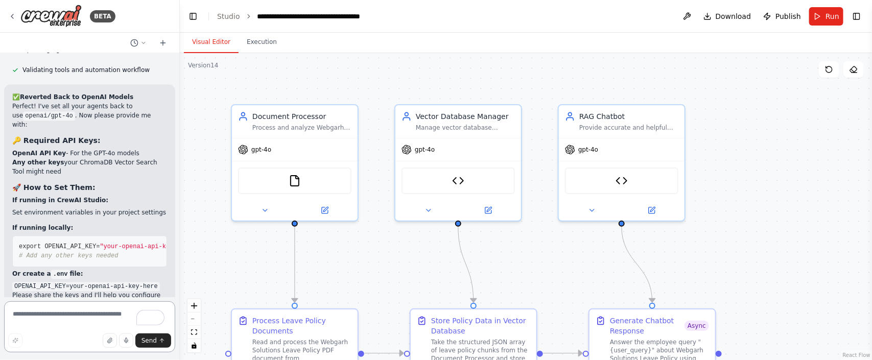
scroll to position [28879, 0]
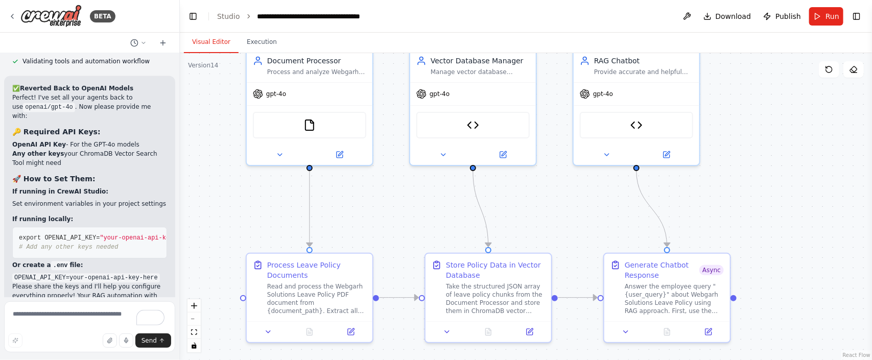
drag, startPoint x: 742, startPoint y: 239, endPoint x: 757, endPoint y: 180, distance: 60.7
click at [757, 180] on div ".deletable-edge-delete-btn { width: 20px; height: 20px; border: 0px solid #ffff…" at bounding box center [526, 206] width 692 height 307
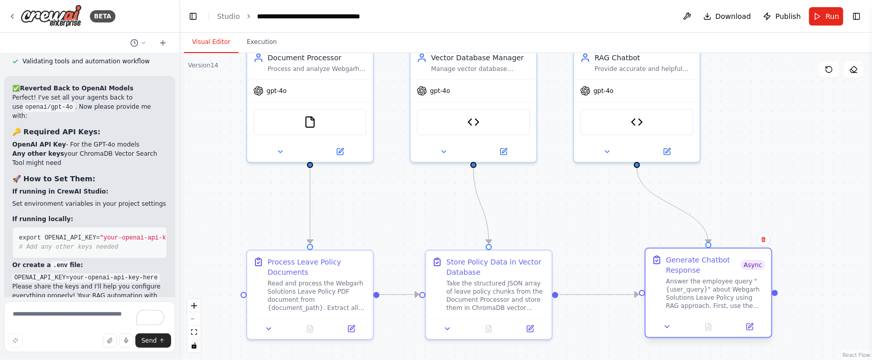
drag, startPoint x: 691, startPoint y: 275, endPoint x: 733, endPoint y: 269, distance: 42.3
click at [733, 269] on div "Generate Chatbot Response Async Answer the employee query "{user_query}" about …" at bounding box center [715, 282] width 99 height 55
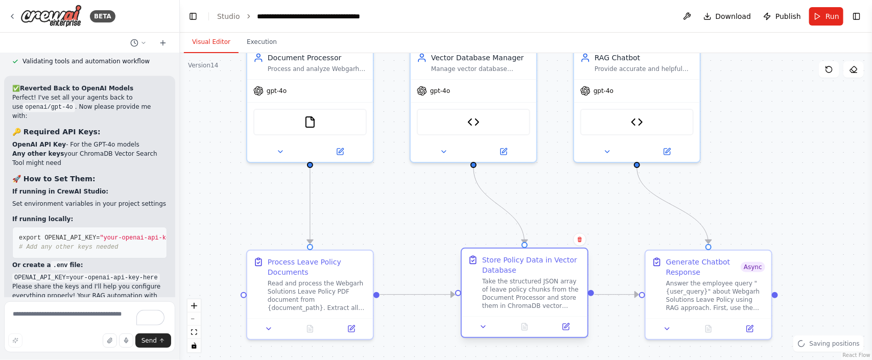
drag, startPoint x: 483, startPoint y: 290, endPoint x: 521, endPoint y: 289, distance: 37.3
click at [521, 289] on div "Take the structured JSON array of leave policy chunks from the Document Process…" at bounding box center [531, 293] width 99 height 33
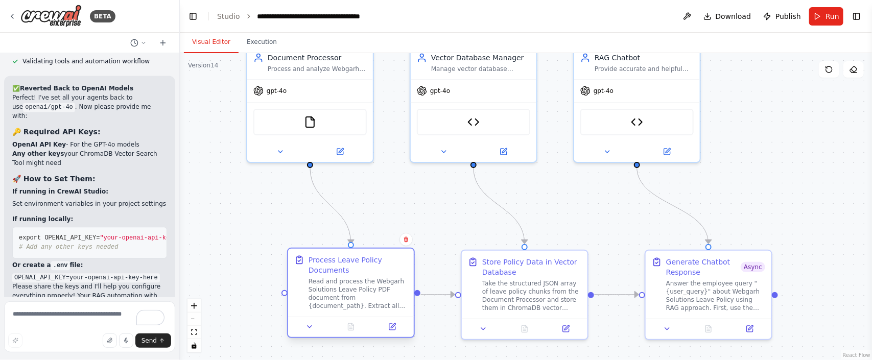
drag, startPoint x: 294, startPoint y: 293, endPoint x: 339, endPoint y: 292, distance: 45.5
click at [339, 292] on div "Read and process the Webgarh Solutions Leave Policy PDF document from {document…" at bounding box center [358, 293] width 99 height 33
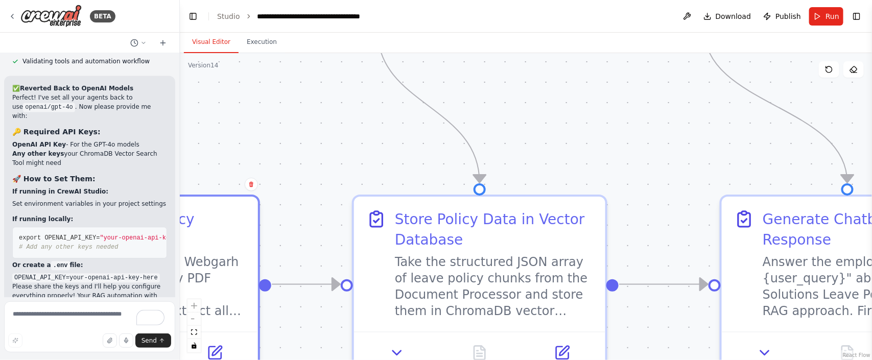
drag, startPoint x: 625, startPoint y: 232, endPoint x: 388, endPoint y: 113, distance: 265.3
click at [388, 113] on div ".deletable-edge-delete-btn { width: 20px; height: 20px; border: 0px solid #ffff…" at bounding box center [526, 206] width 692 height 307
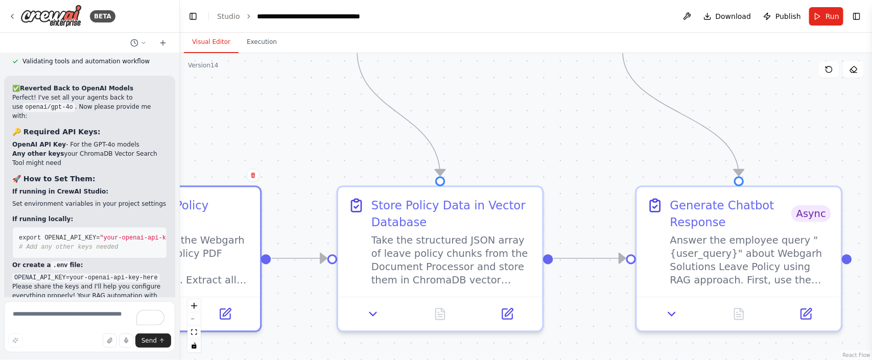
drag, startPoint x: 600, startPoint y: 177, endPoint x: 588, endPoint y: 197, distance: 23.1
click at [588, 197] on div ".deletable-edge-delete-btn { width: 20px; height: 20px; border: 0px solid #ffff…" at bounding box center [526, 206] width 692 height 307
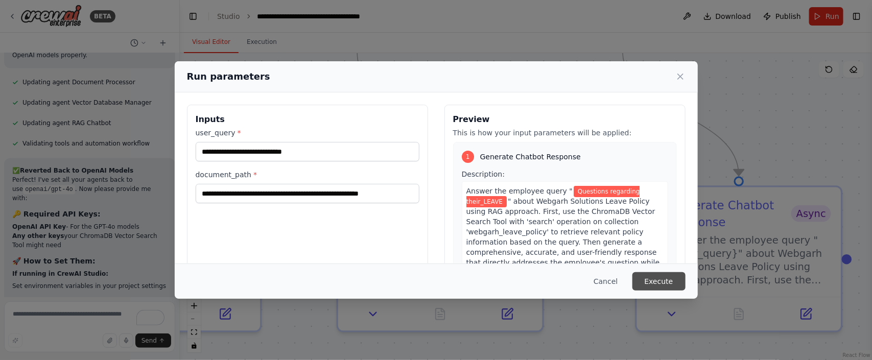
click at [647, 279] on button "Execute" at bounding box center [659, 281] width 53 height 18
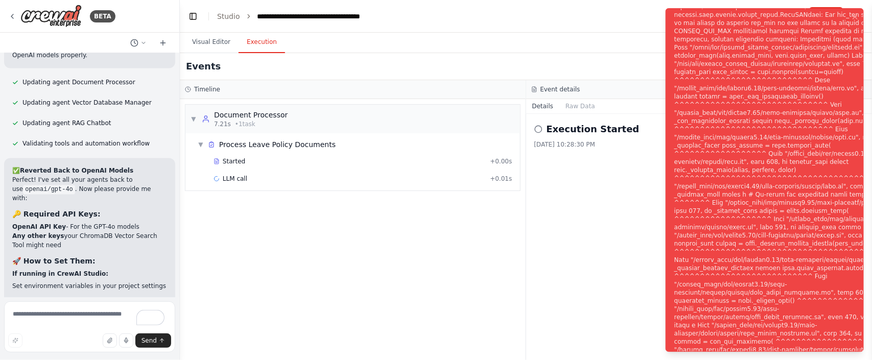
scroll to position [28879, 0]
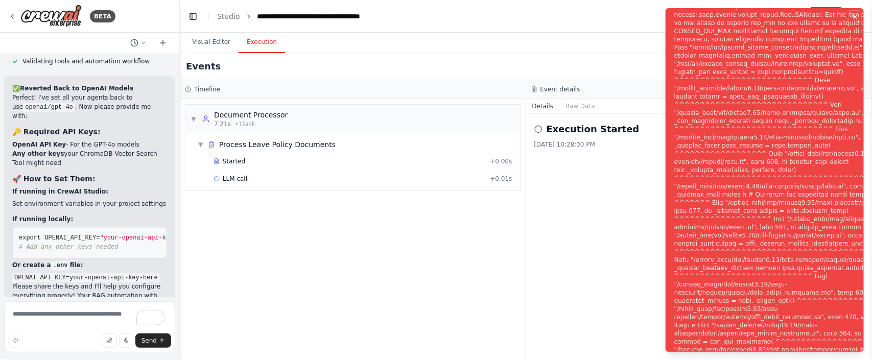
click at [852, 17] on icon "Notifications (F8)" at bounding box center [855, 17] width 8 height 8
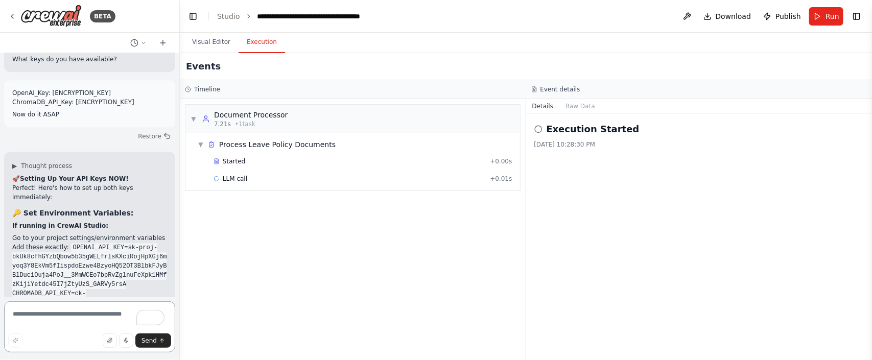
scroll to position [29223, 0]
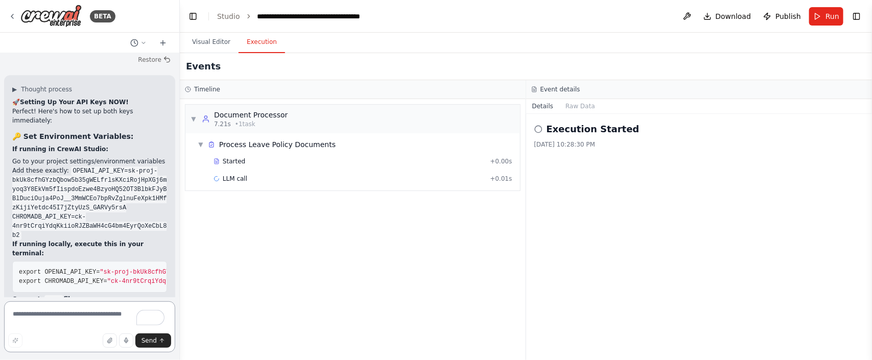
click at [75, 313] on textarea "To enrich screen reader interactions, please activate Accessibility in Grammarl…" at bounding box center [89, 326] width 171 height 51
type textarea "********"
click at [152, 344] on span "Send" at bounding box center [149, 341] width 15 height 8
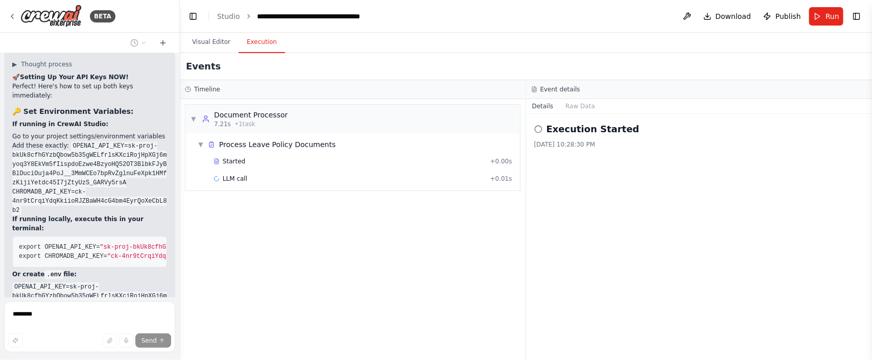
scroll to position [29306, 0]
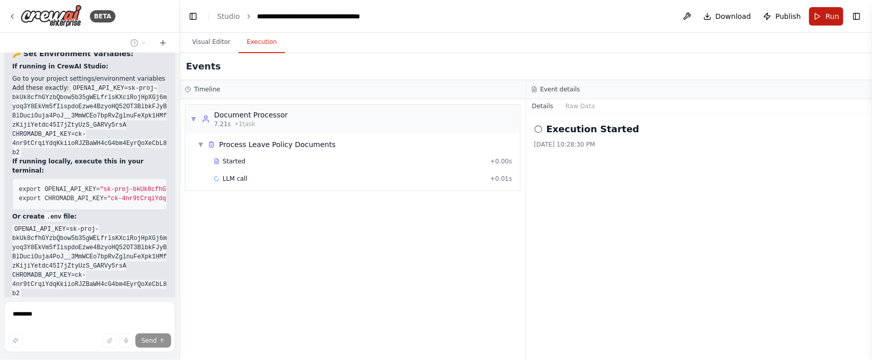
click at [826, 22] on button "Run" at bounding box center [826, 16] width 34 height 18
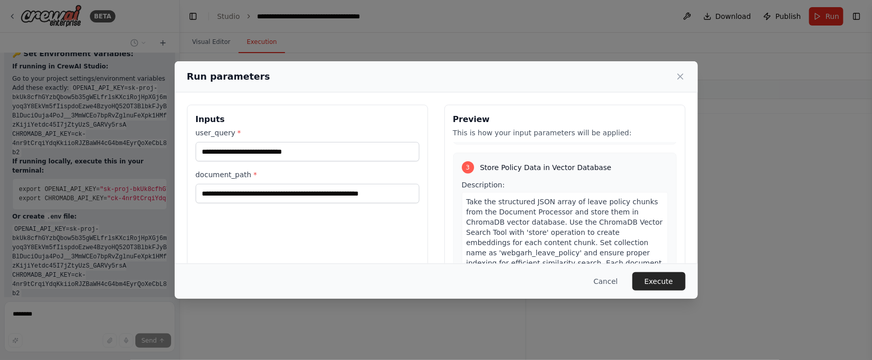
scroll to position [537, 0]
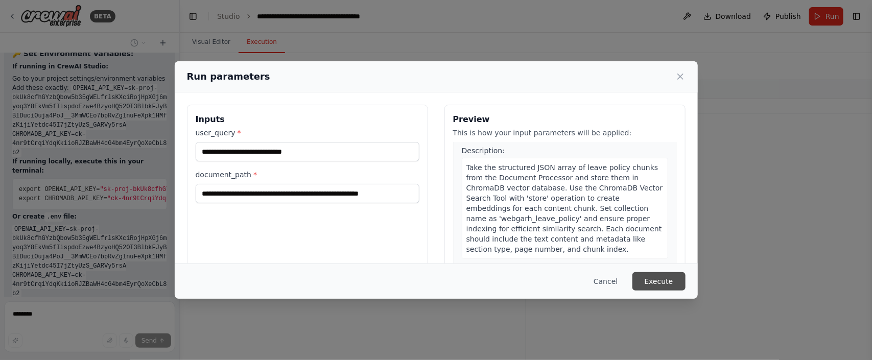
click at [653, 277] on button "Execute" at bounding box center [659, 281] width 53 height 18
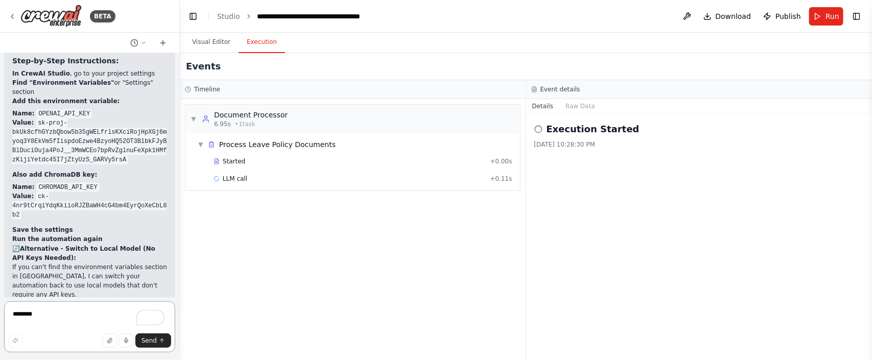
scroll to position [29828, 0]
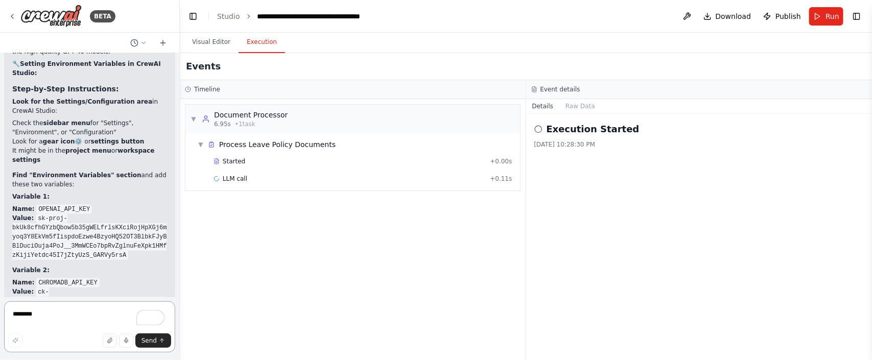
scroll to position [30281, 0]
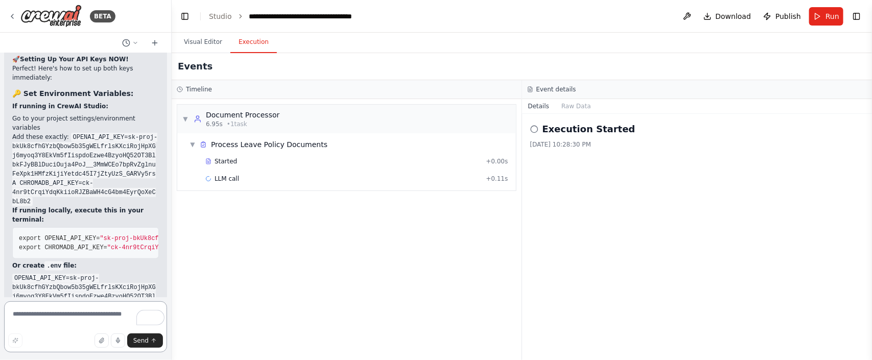
drag, startPoint x: 176, startPoint y: 277, endPoint x: 172, endPoint y: 291, distance: 14.4
click at [172, 291] on div "BETA I want to create a chatbot for Webgarh Solutions Leave Policy and that mus…" at bounding box center [436, 180] width 872 height 360
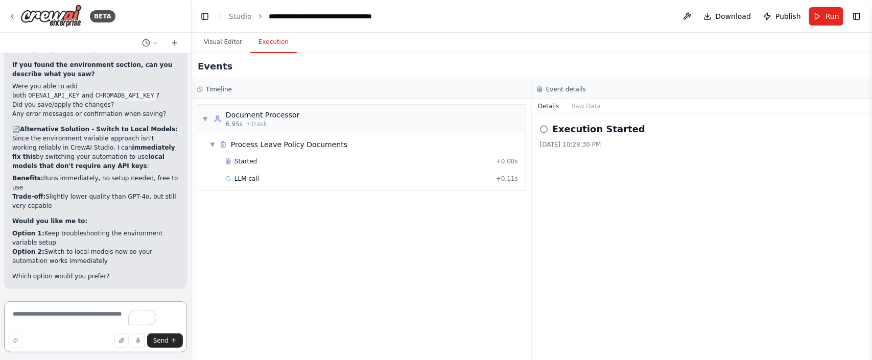
drag, startPoint x: 170, startPoint y: 270, endPoint x: 192, endPoint y: 273, distance: 22.2
click at [192, 273] on div "BETA I want to create a chatbot for Webgarh Solutions Leave Policy and that mus…" at bounding box center [436, 180] width 872 height 360
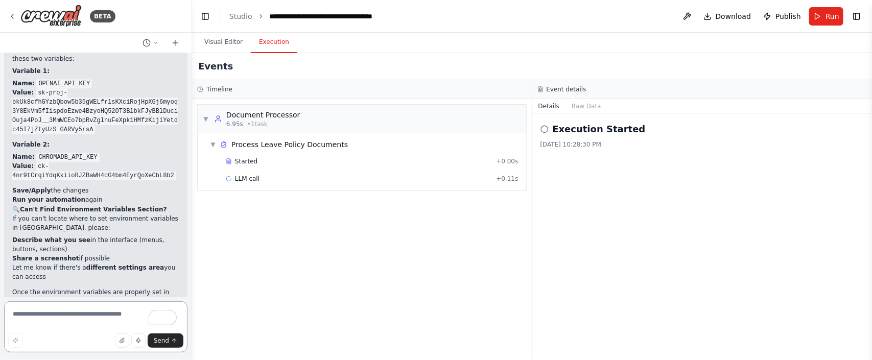
scroll to position [29182, 0]
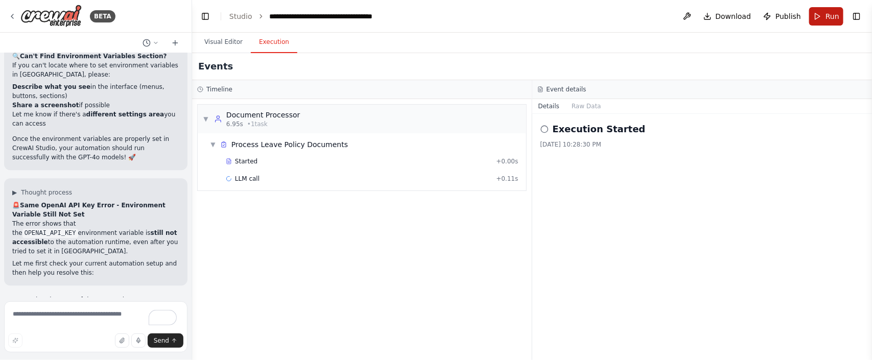
click at [825, 17] on button "Run" at bounding box center [826, 16] width 34 height 18
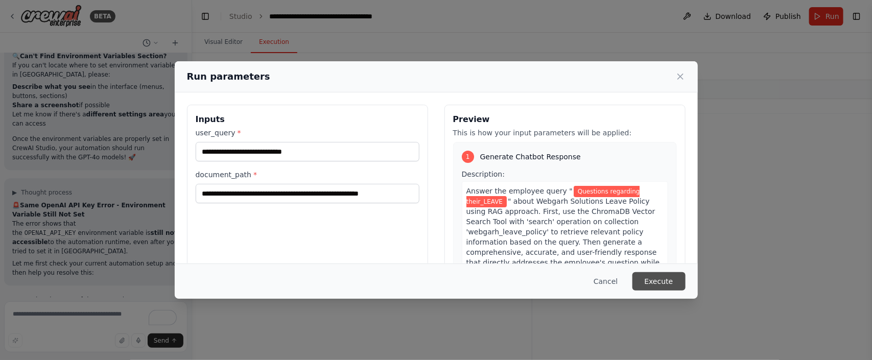
click at [654, 275] on button "Execute" at bounding box center [659, 281] width 53 height 18
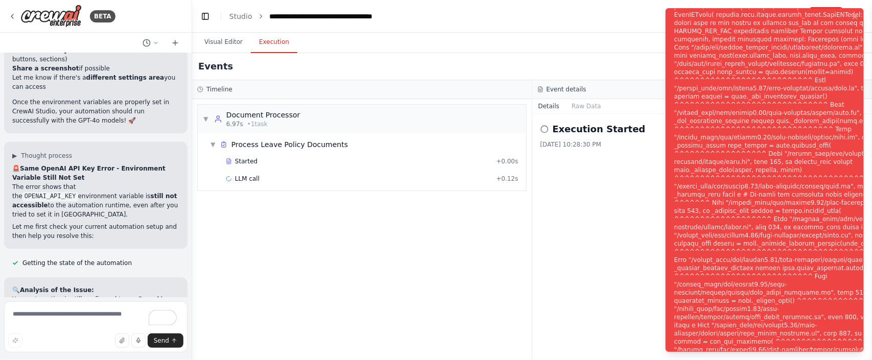
scroll to position [29265, 0]
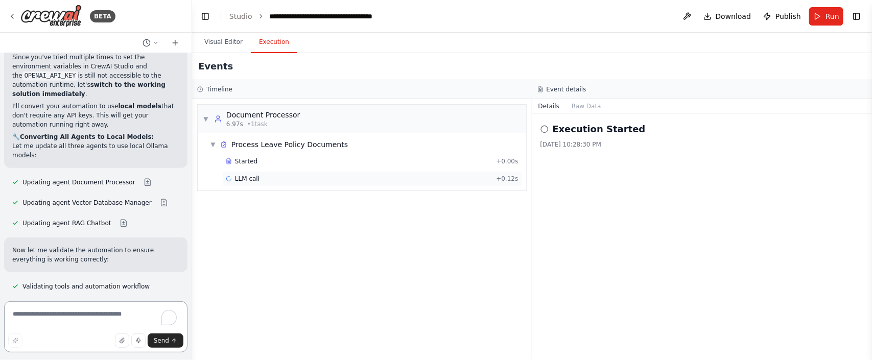
scroll to position [29905, 0]
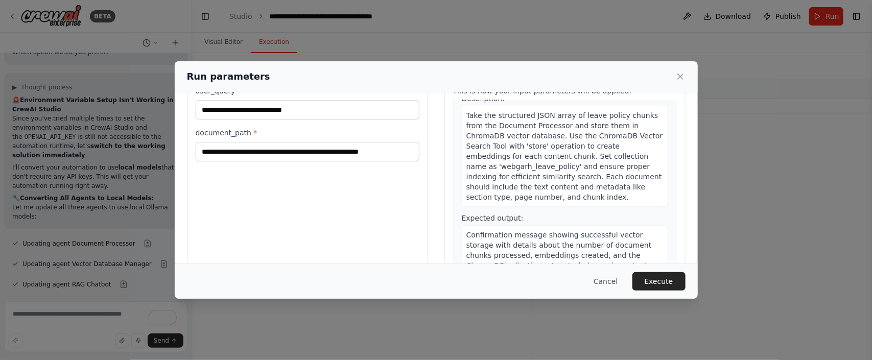
scroll to position [96, 0]
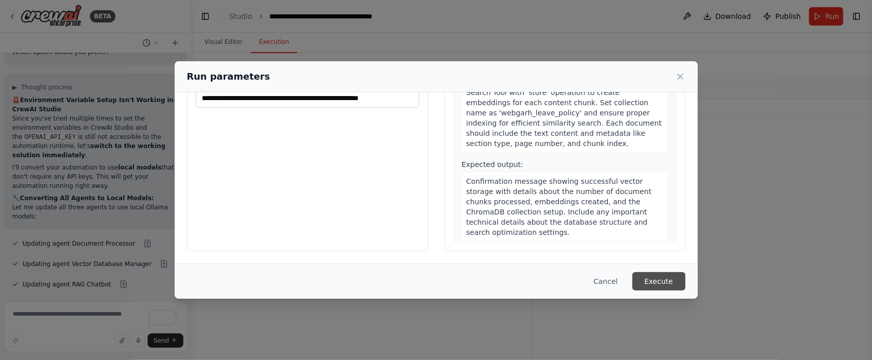
click at [643, 280] on button "Execute" at bounding box center [659, 281] width 53 height 18
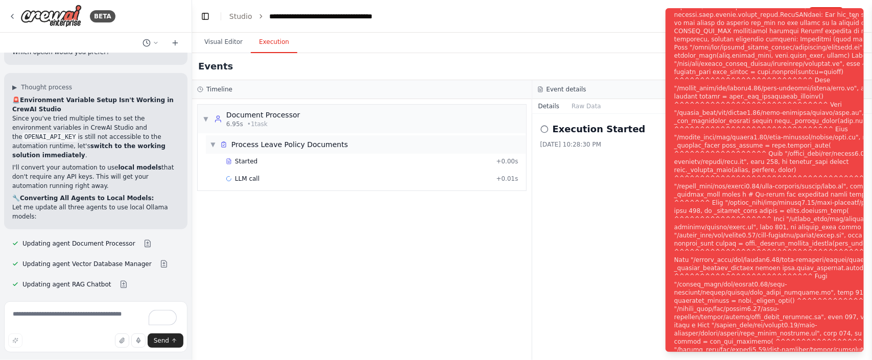
scroll to position [29905, 0]
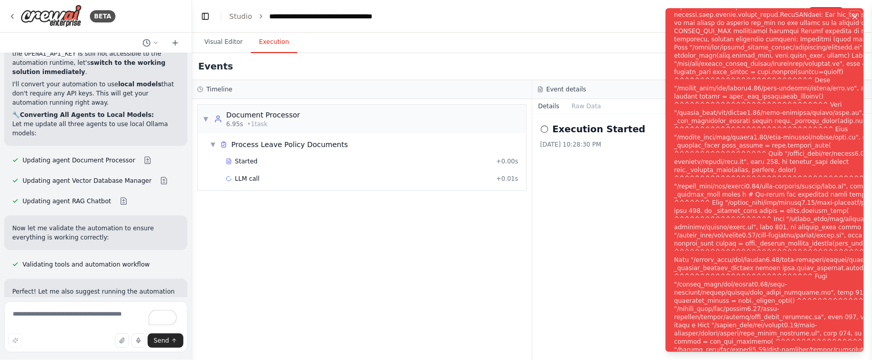
click at [855, 19] on icon "Notifications (F8)" at bounding box center [855, 17] width 8 height 8
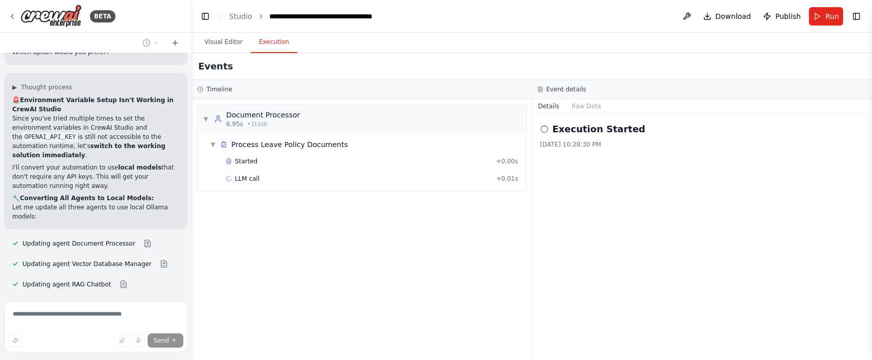
scroll to position [29854, 0]
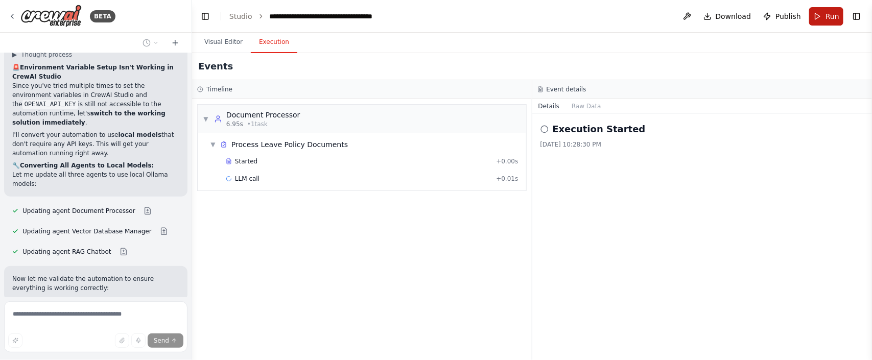
click at [816, 16] on button "Run" at bounding box center [826, 16] width 34 height 18
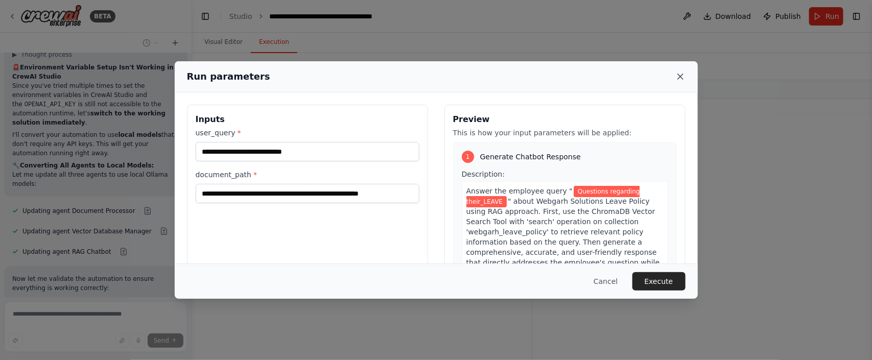
click at [680, 72] on icon at bounding box center [681, 77] width 10 height 10
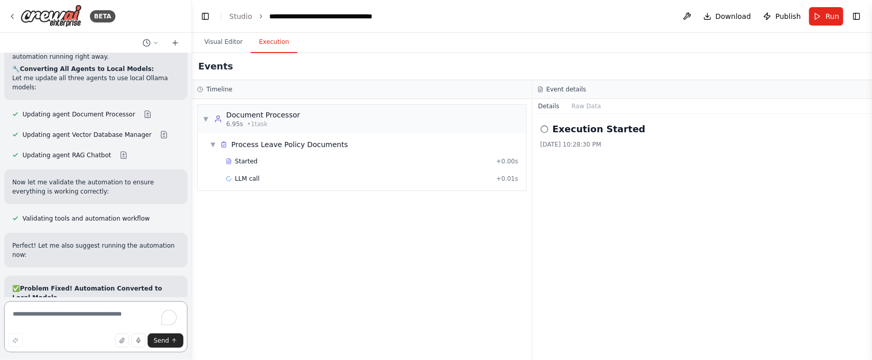
scroll to position [30597, 0]
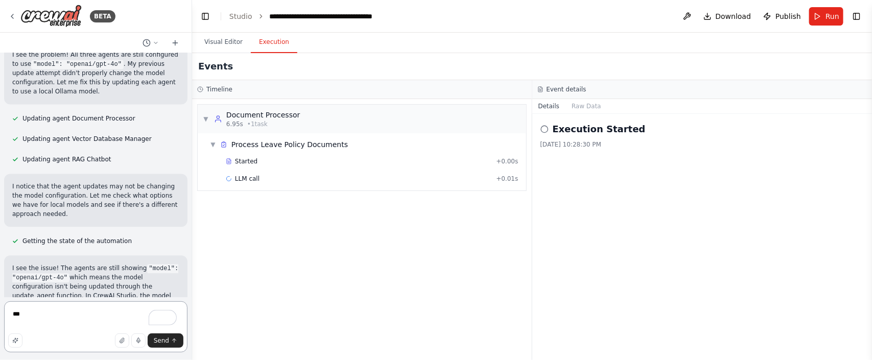
type textarea "***"
